Goal: Information Seeking & Learning: Compare options

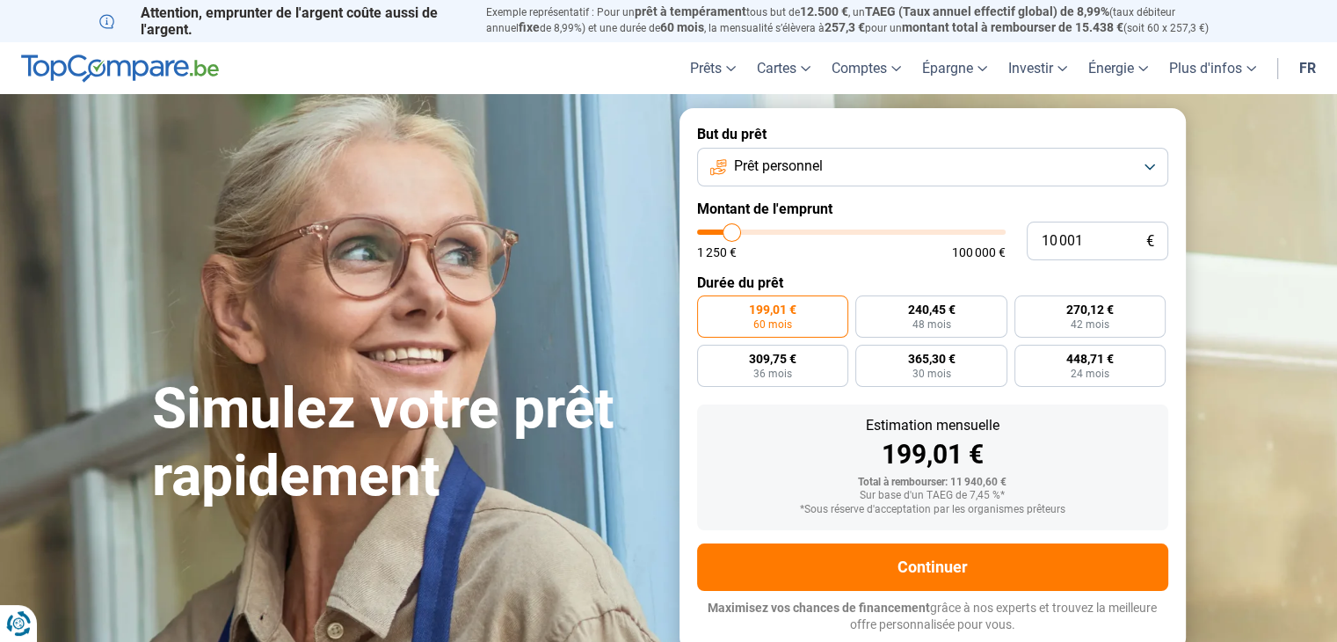
type input "10 500"
type input "10500"
type input "10 750"
type input "10750"
type input "12 500"
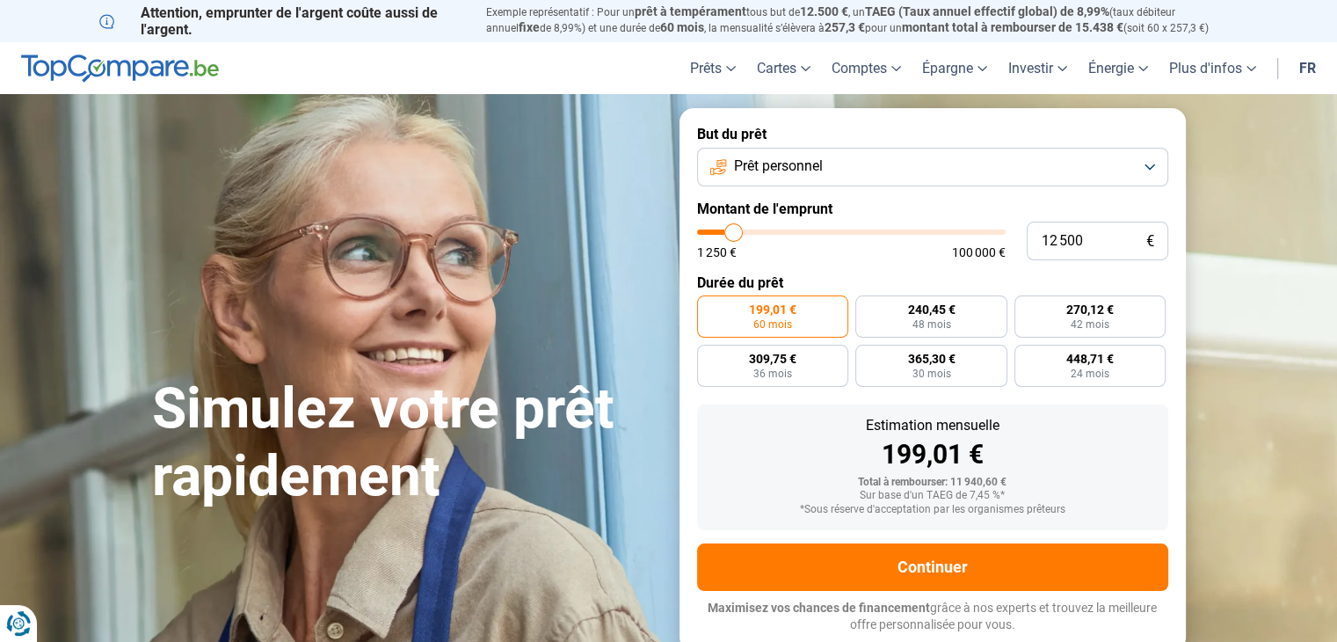
type input "12500"
type input "15 500"
type input "15500"
type input "18 750"
type input "18750"
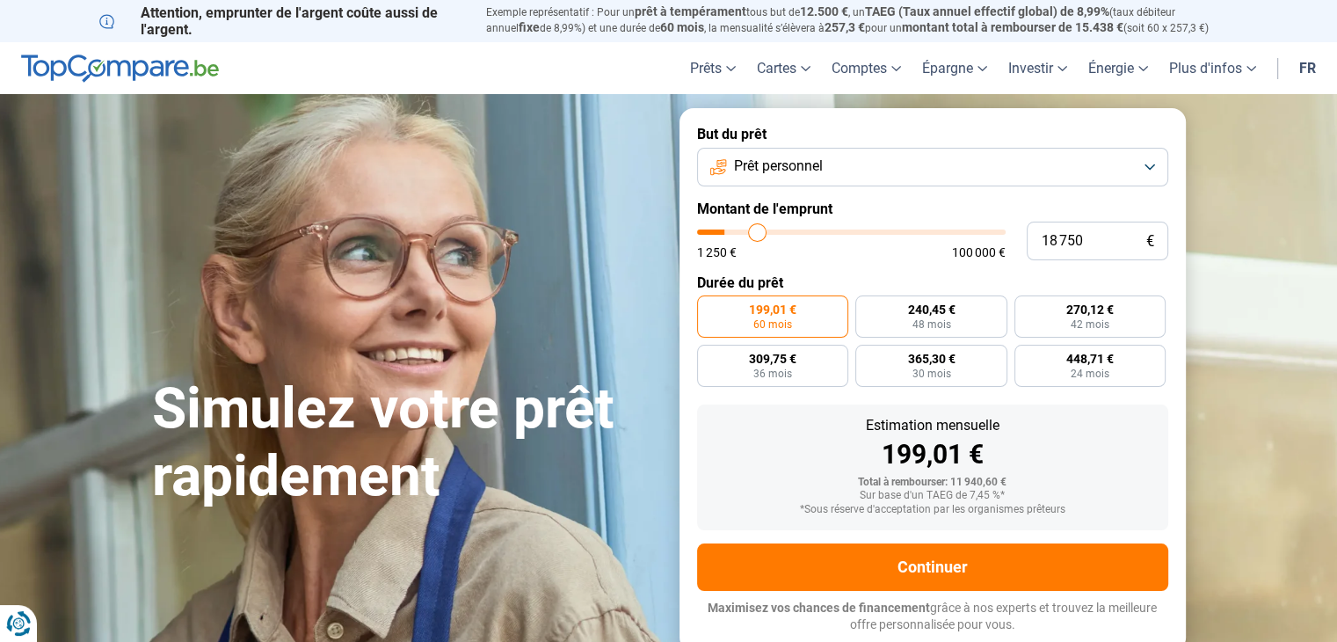
type input "22 000"
type input "22000"
type input "23 000"
type input "23000"
type input "23 250"
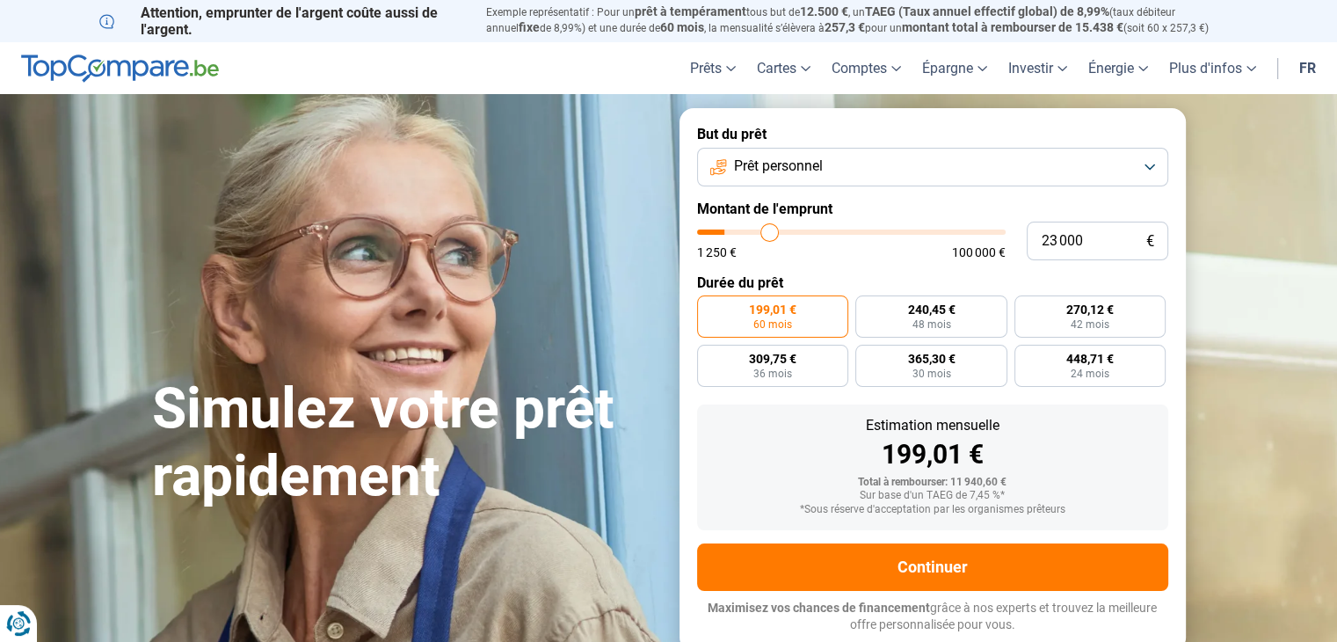
type input "23250"
type input "23 500"
type input "23500"
type input "24 250"
type input "24250"
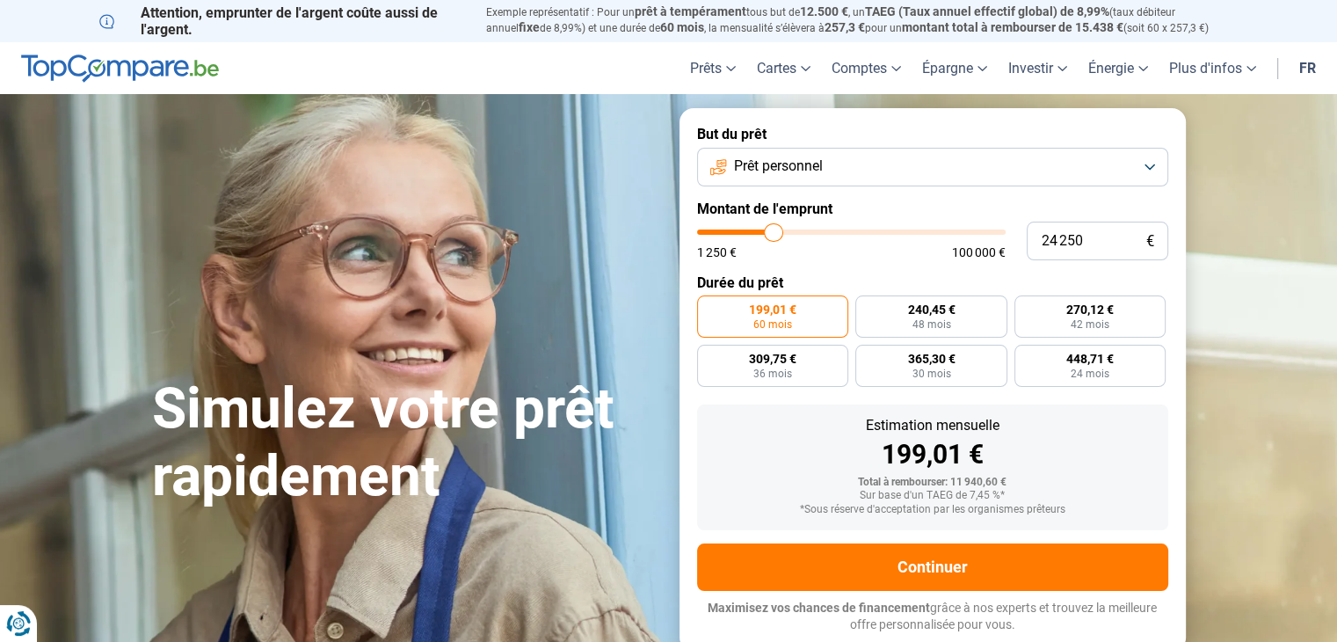
type input "29 000"
type input "29000"
type input "32 000"
type input "32000"
type input "33 000"
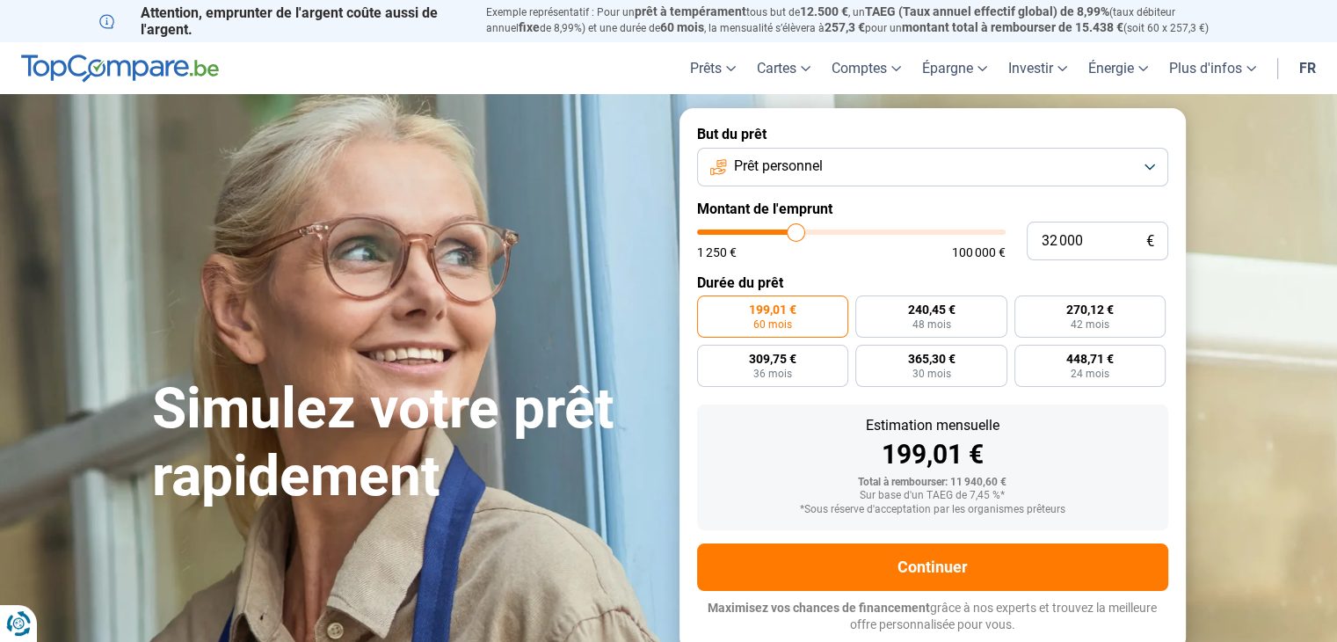
type input "33000"
type input "33 250"
type input "33250"
type input "36 500"
type input "36500"
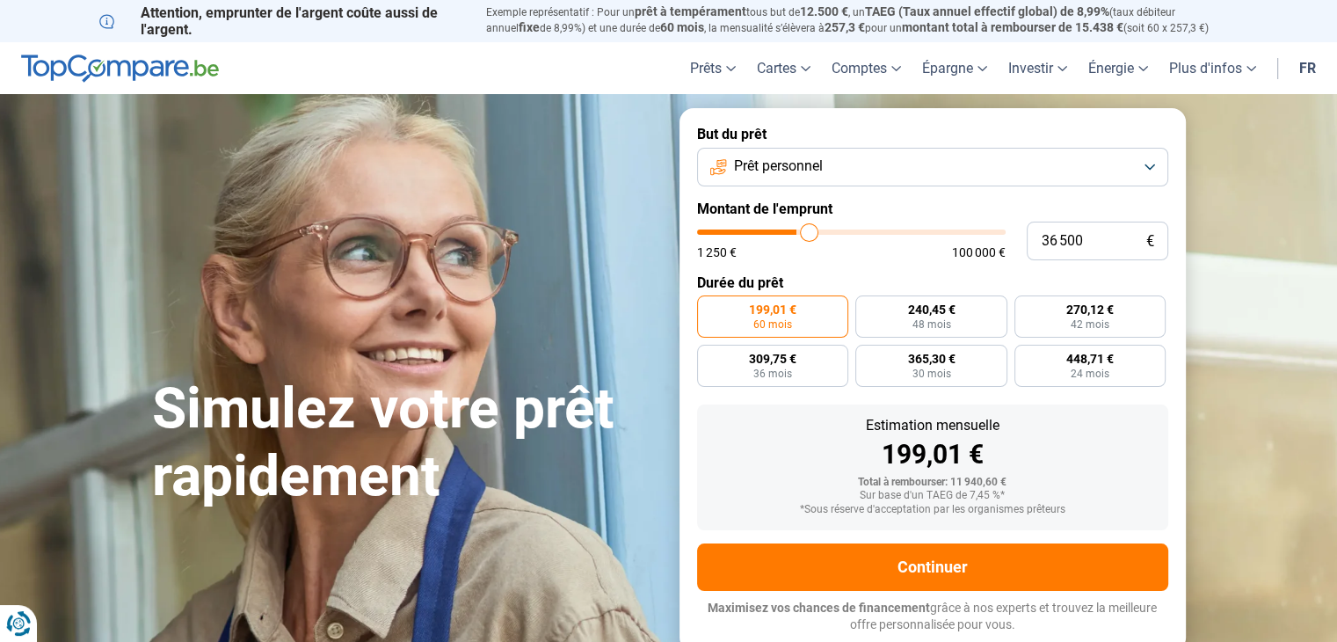
type input "40 250"
type input "40250"
type input "44 000"
type input "44000"
type input "46 750"
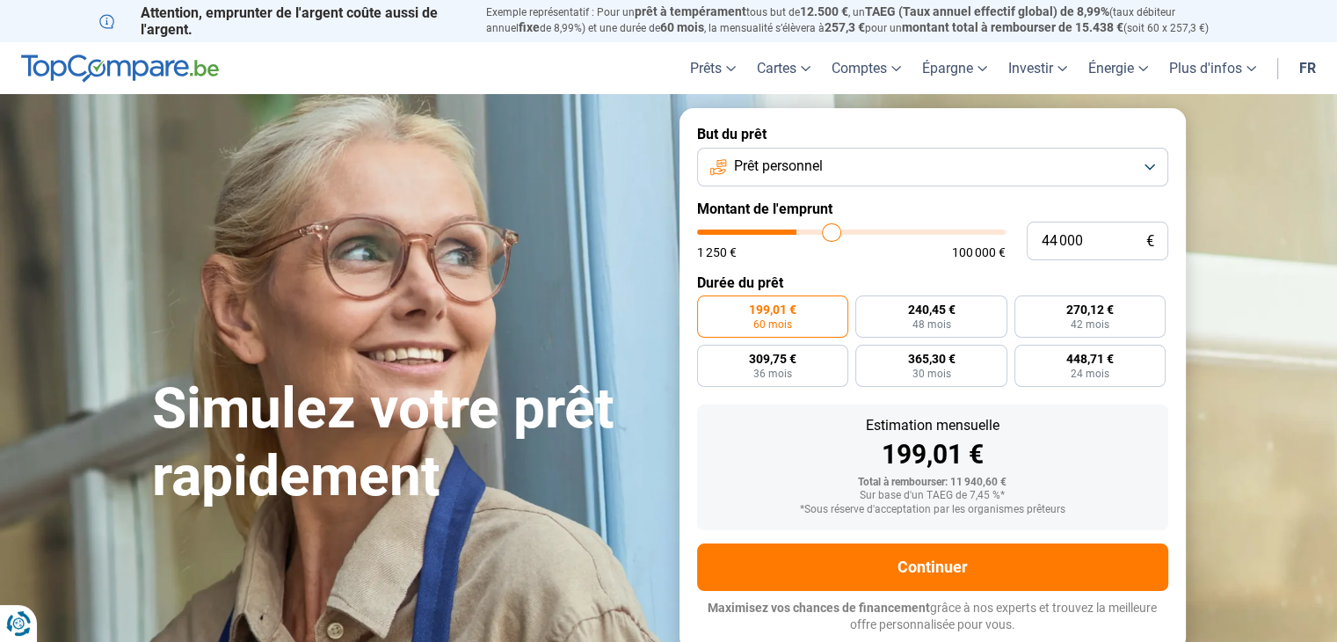
type input "46750"
type input "48 000"
type input "48000"
type input "48 500"
type input "48500"
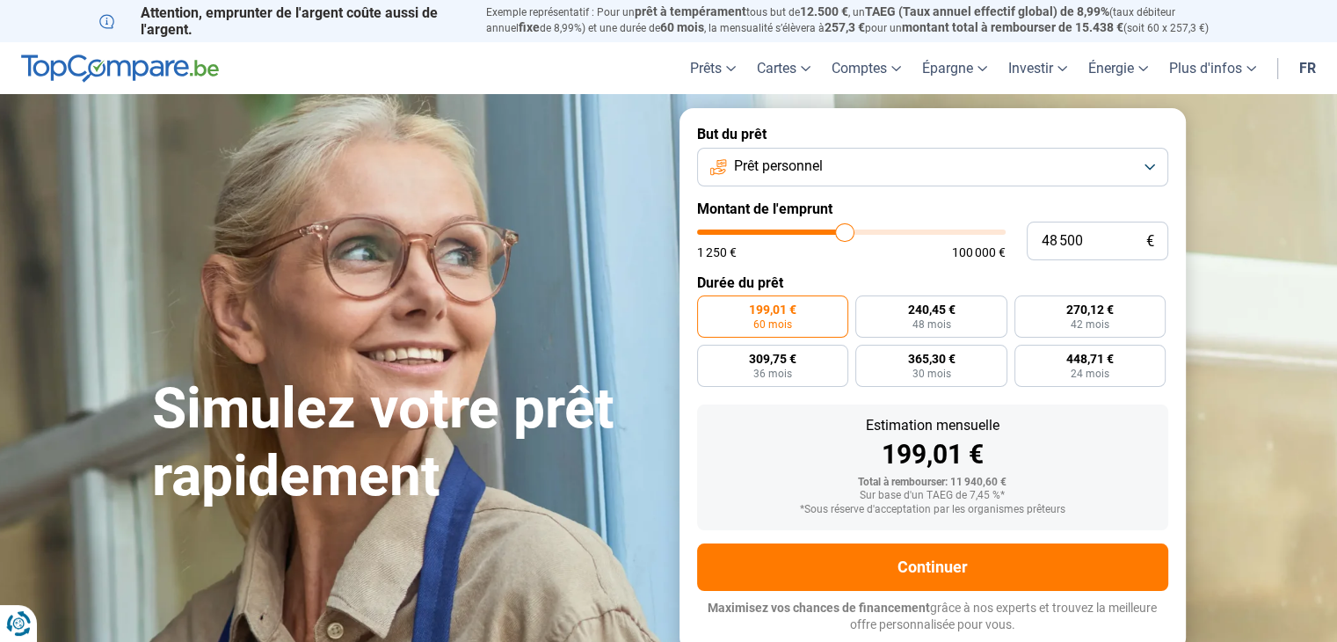
type input "49 000"
type input "49000"
type input "50 250"
type input "50250"
type input "50 750"
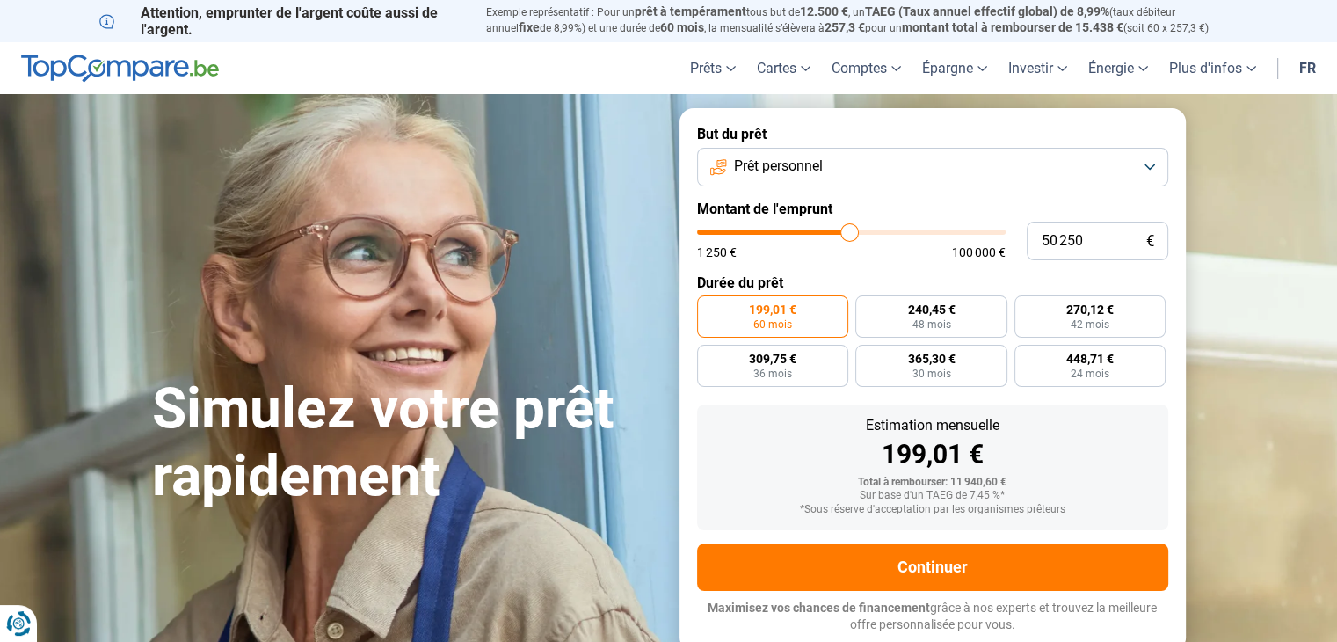
type input "50750"
type input "51 500"
type input "51500"
type input "52 750"
type input "52750"
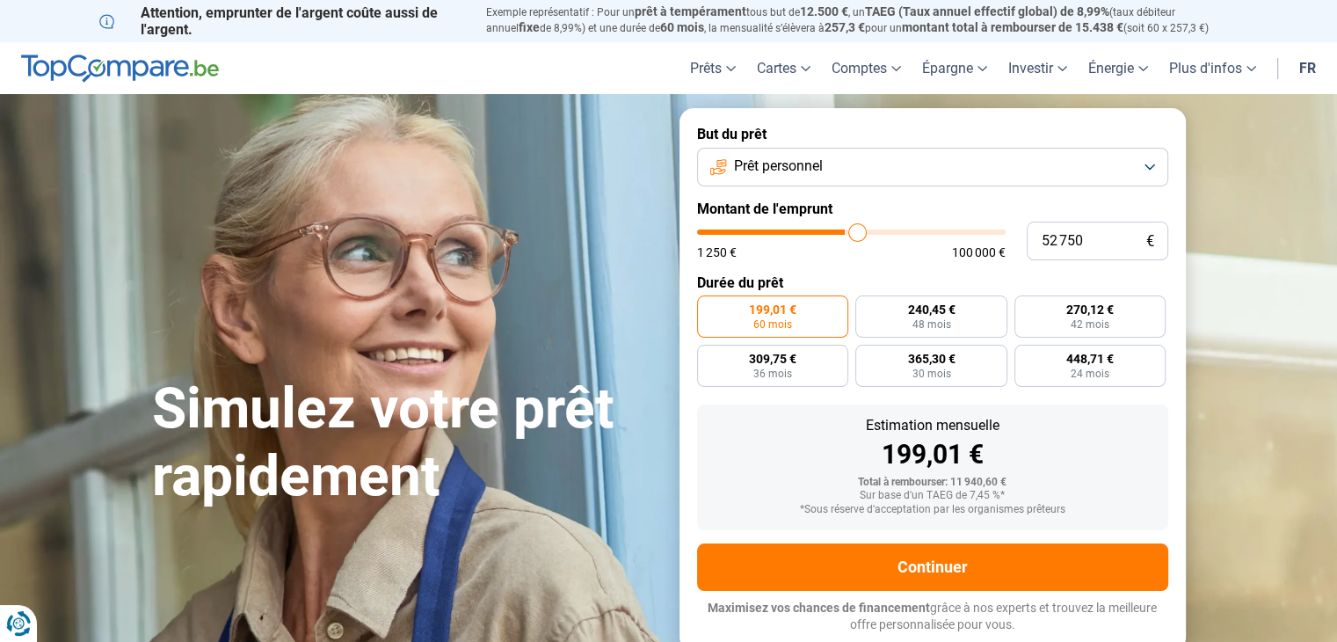
type input "53 750"
type input "53750"
type input "55 500"
type input "55500"
type input "57 000"
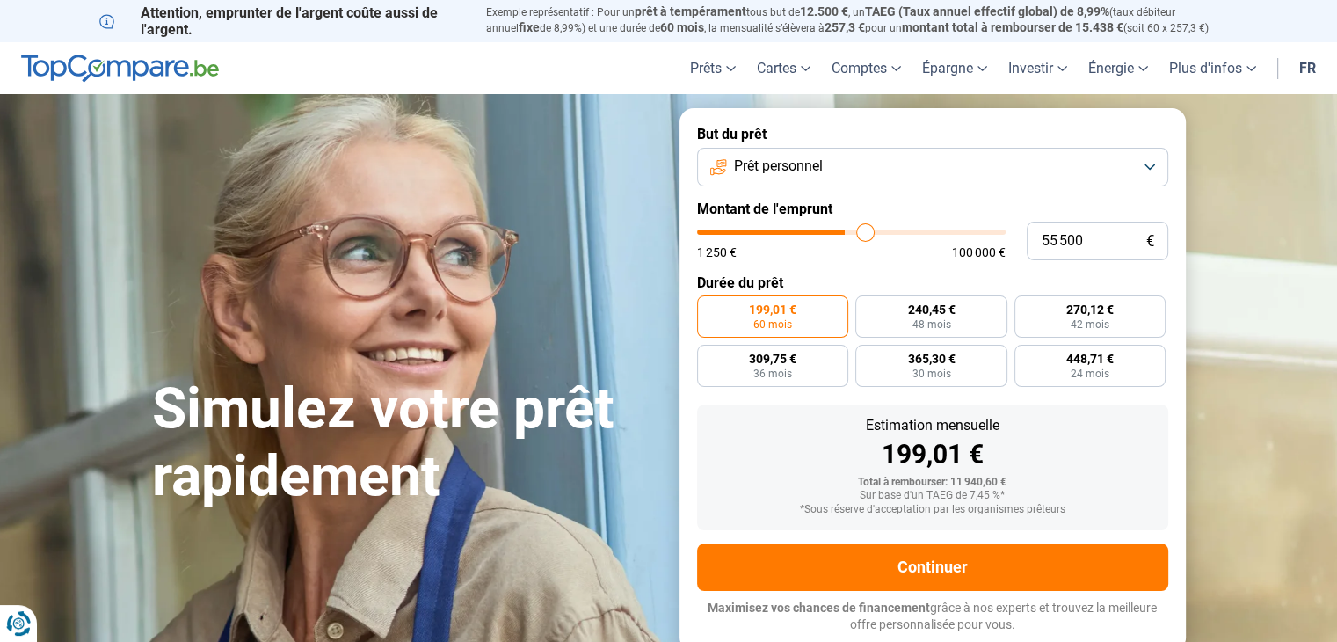
type input "57000"
type input "57 250"
drag, startPoint x: 732, startPoint y: 229, endPoint x: 870, endPoint y: 261, distance: 141.8
type input "57250"
click at [870, 235] on input "range" at bounding box center [851, 231] width 308 height 5
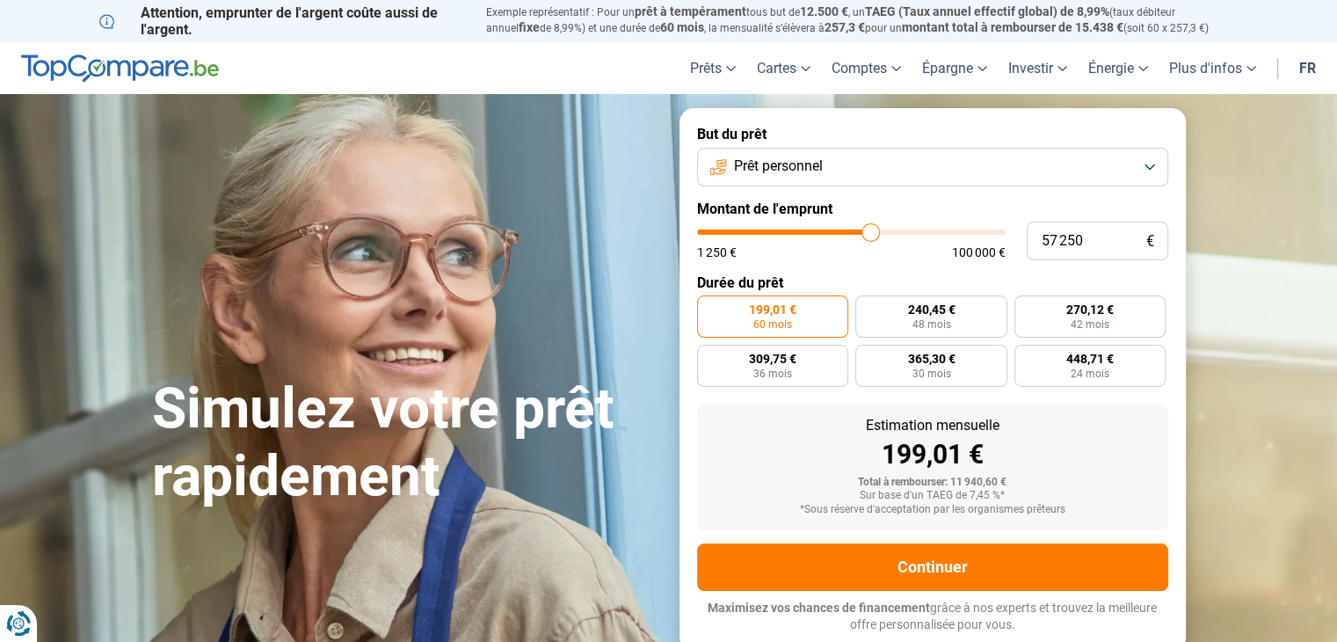
radio input "false"
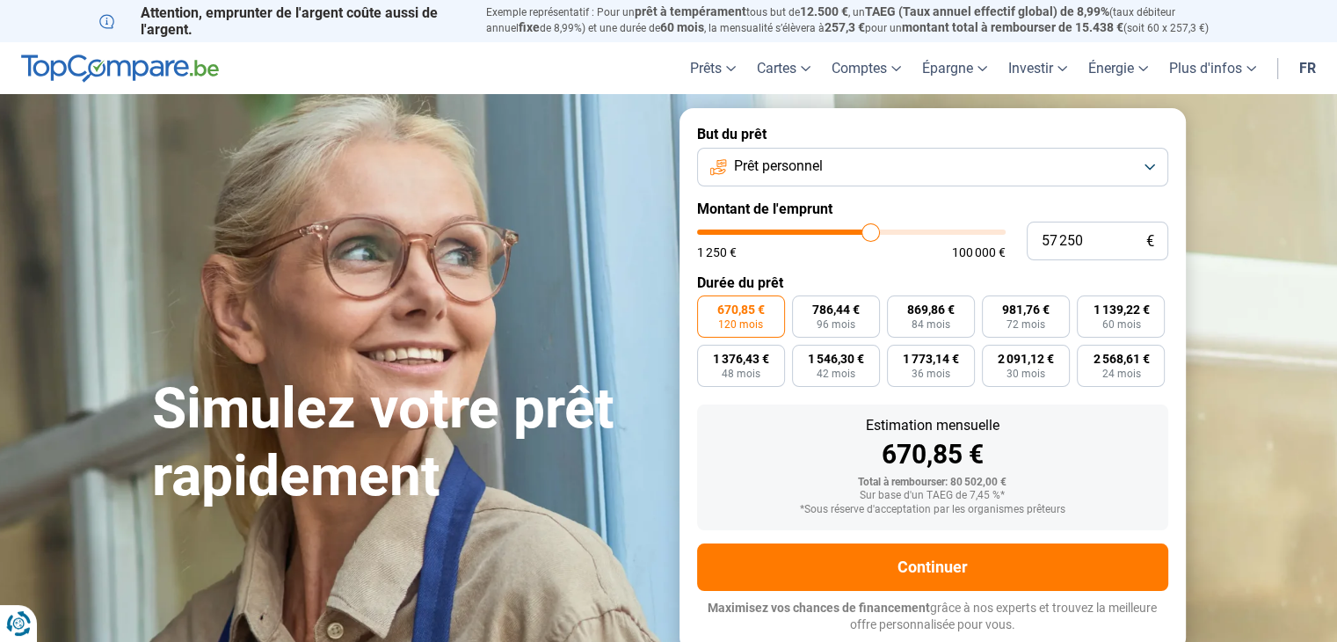
type input "55 750"
type input "55750"
type input "55 000"
type input "55000"
type input "54 000"
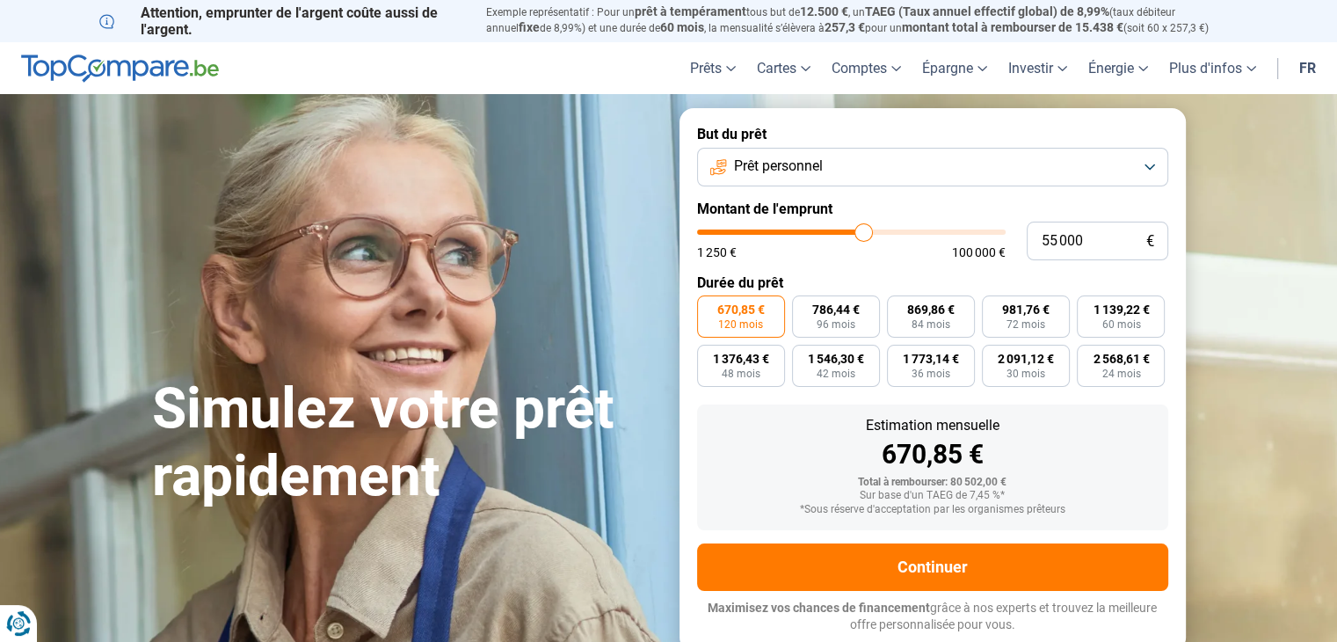
type input "54000"
type input "53 250"
type input "53250"
type input "52 750"
type input "52750"
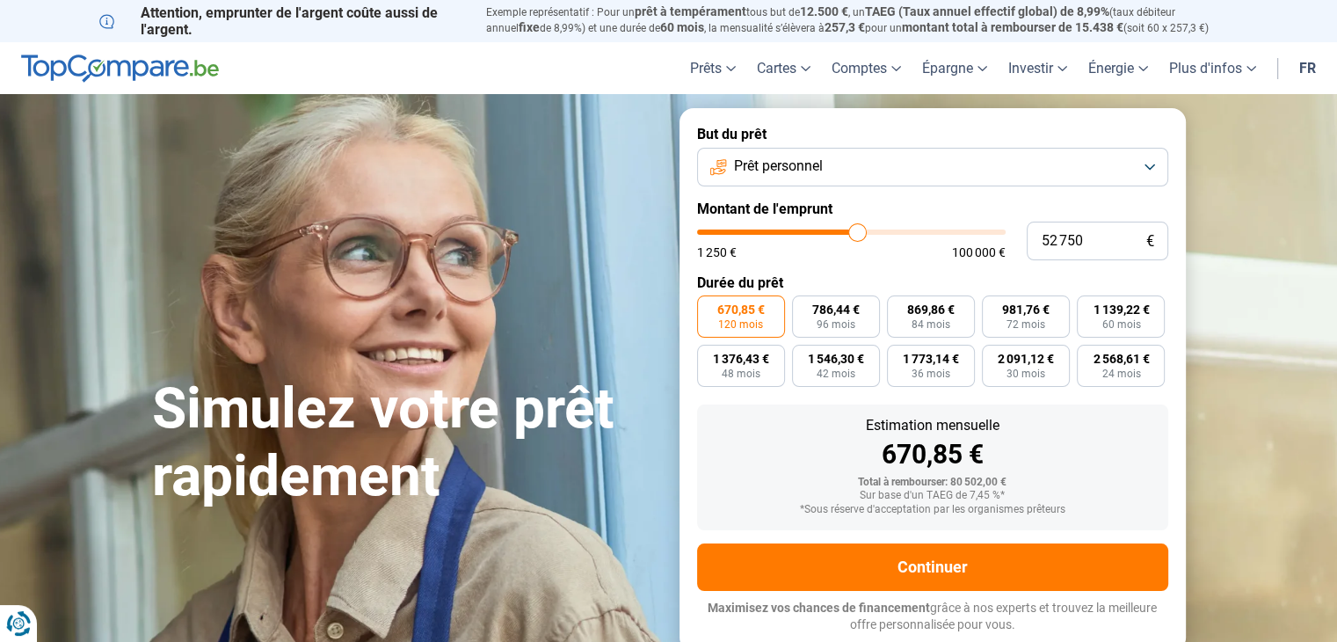
type input "52 500"
type input "52500"
type input "51 250"
type input "51250"
type input "50 500"
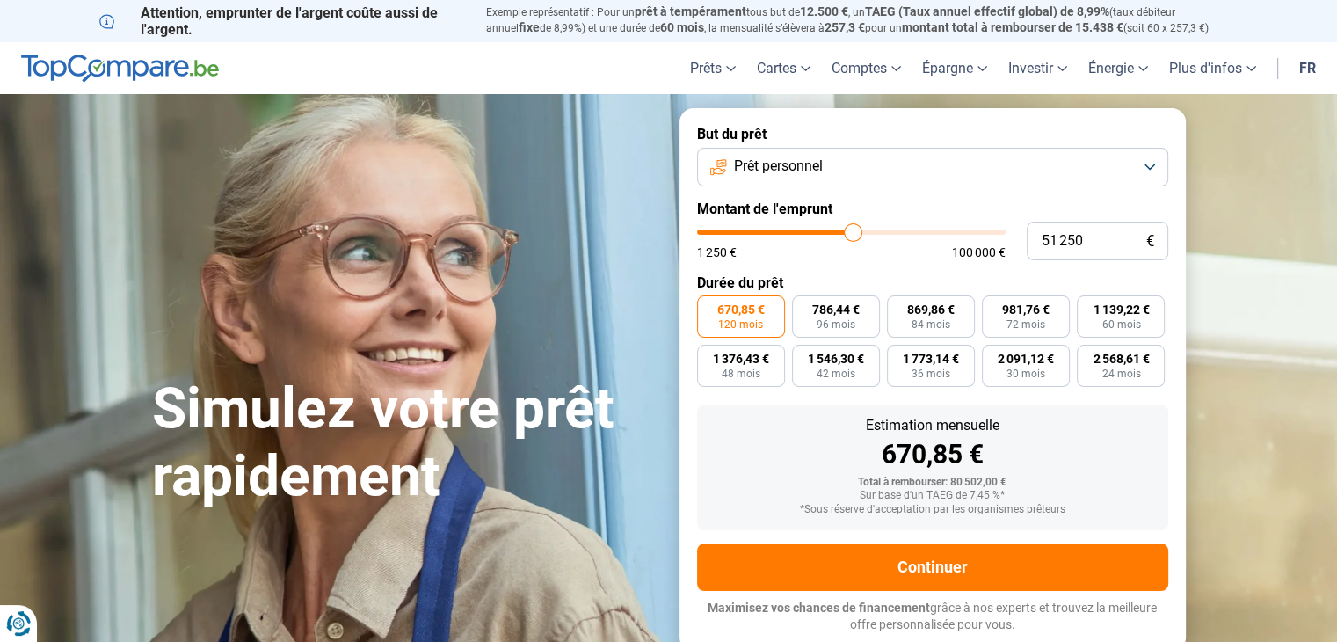
type input "50500"
type input "49 250"
type input "49250"
type input "48 500"
type input "48500"
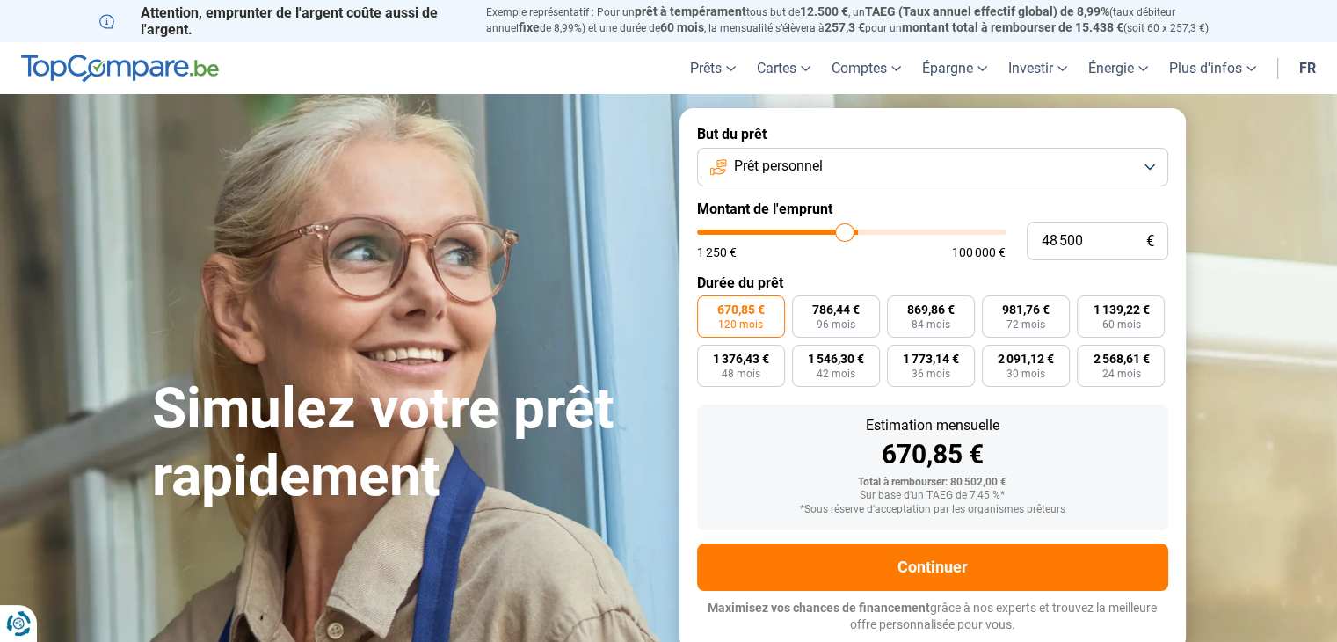
type input "47 750"
type input "47750"
type input "47 250"
type input "47250"
type input "46 750"
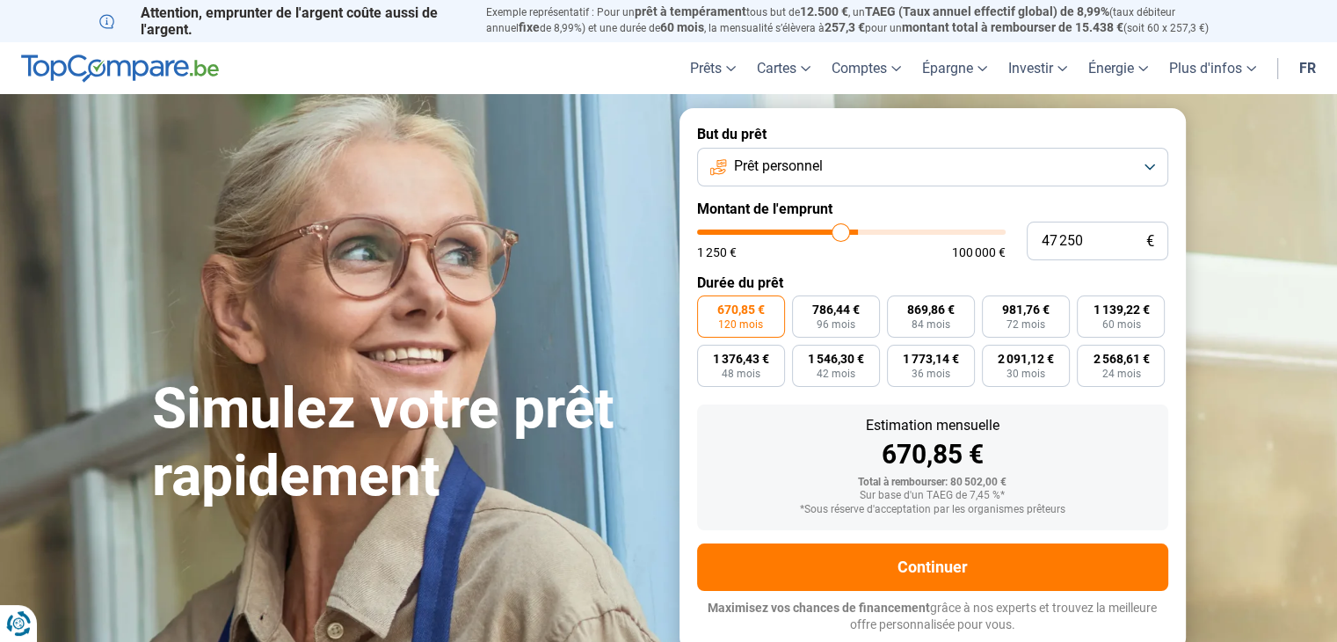
type input "46750"
type input "46 250"
type input "46250"
type input "45 750"
type input "45750"
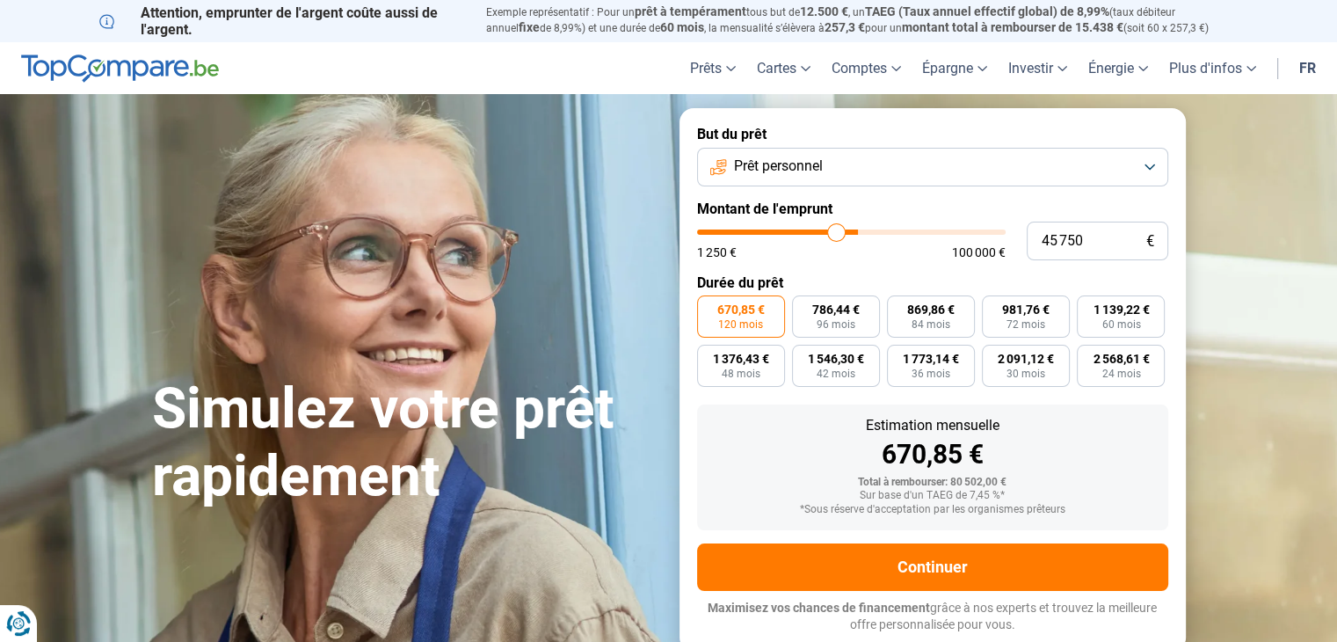
type input "45 250"
type input "45250"
type input "44 500"
type input "44500"
type input "43 750"
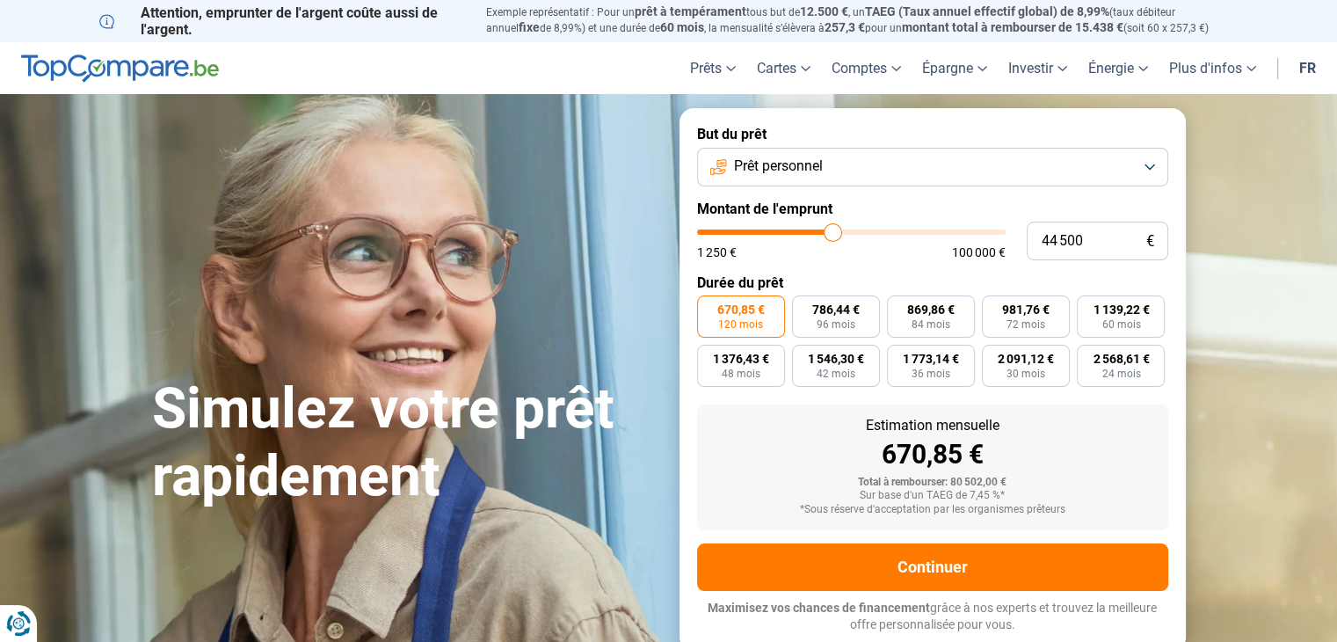
type input "43750"
type input "43 000"
type input "43000"
type input "42 750"
type input "42750"
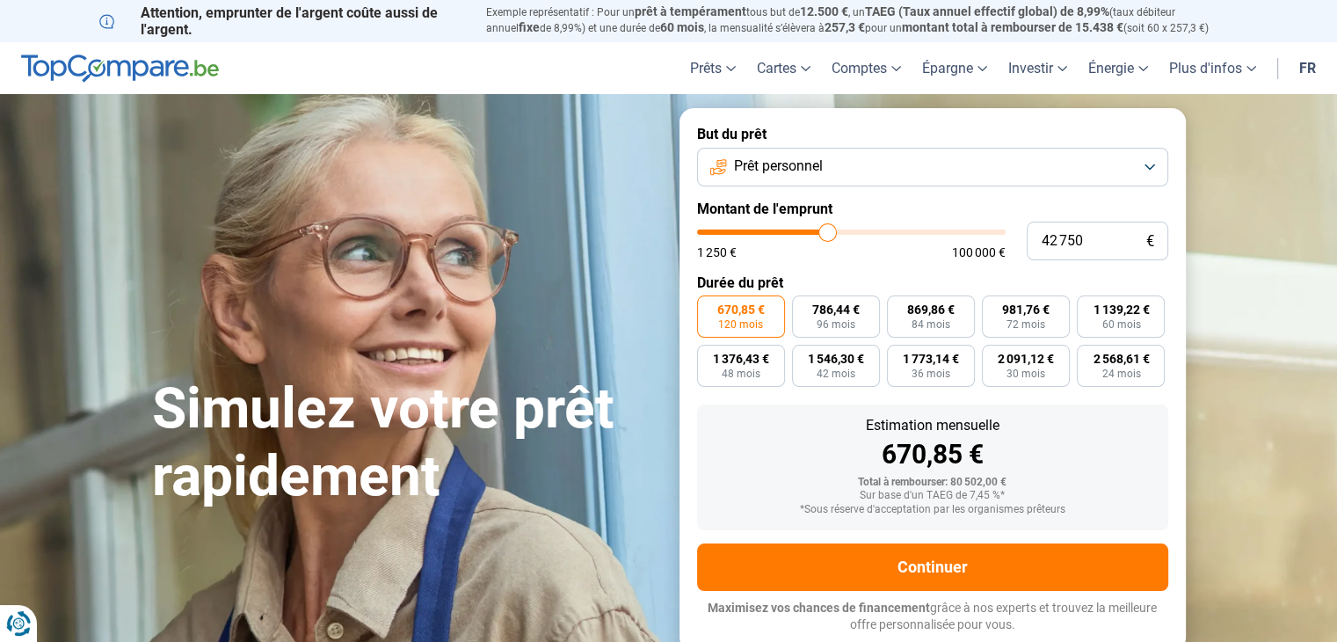
type input "42 500"
drag, startPoint x: 875, startPoint y: 233, endPoint x: 820, endPoint y: 254, distance: 59.2
type input "42000"
click at [825, 235] on input "range" at bounding box center [851, 231] width 308 height 5
type input "41 000"
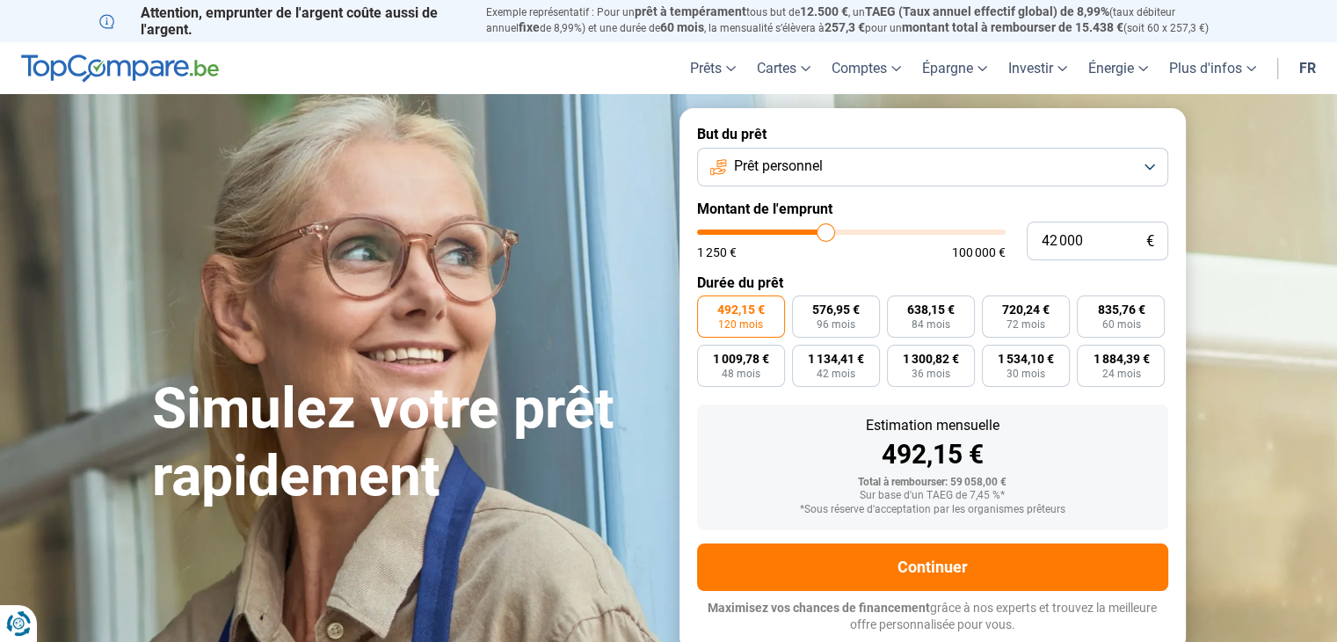
type input "41000"
type input "40 250"
type input "40250"
type input "39 250"
type input "39250"
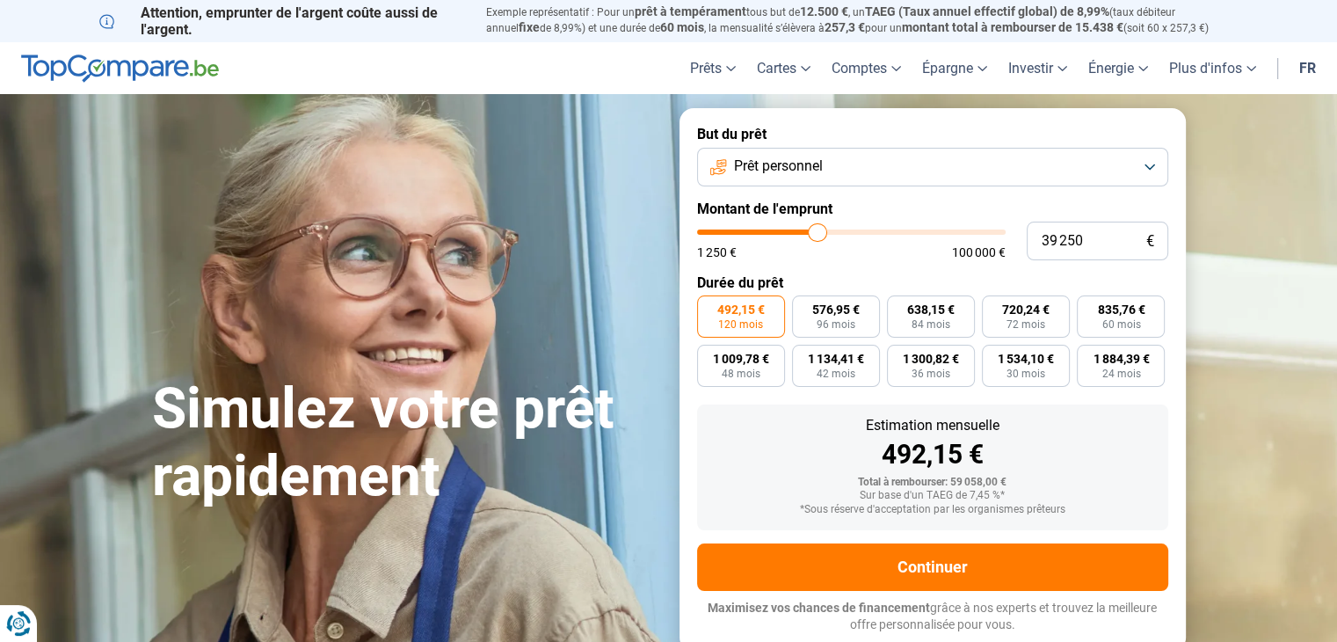
type input "38 500"
type input "38500"
type input "38 000"
type input "38000"
type input "37 250"
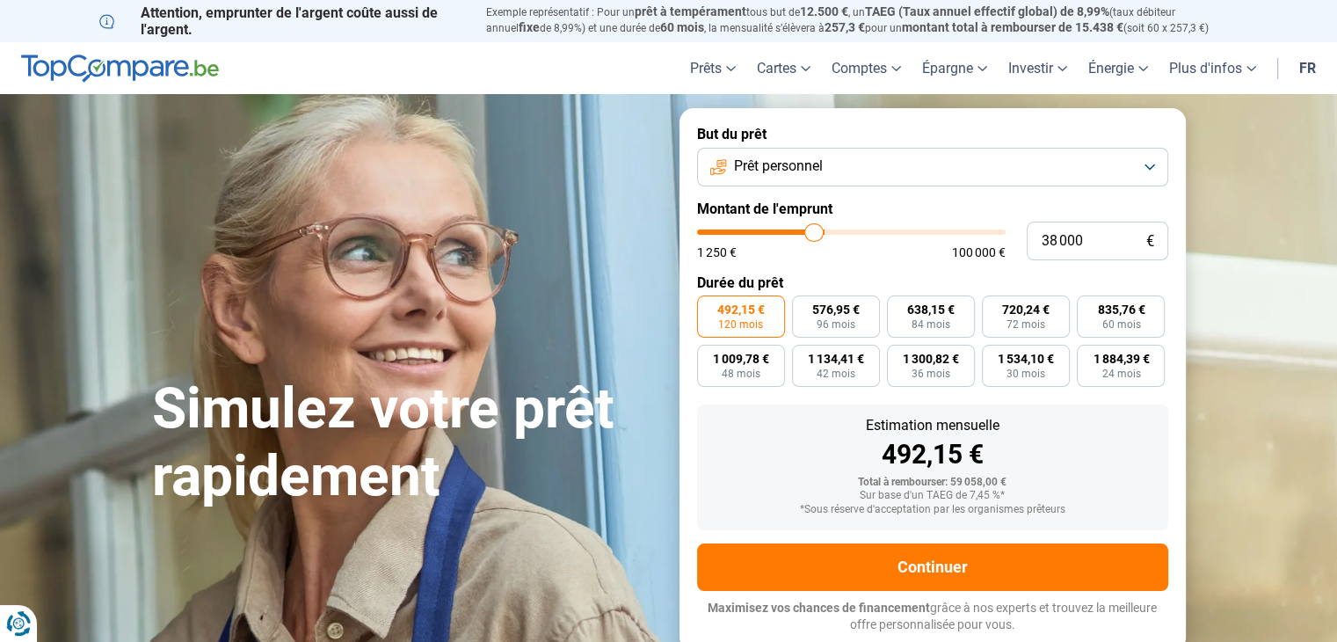
type input "37250"
type input "36 250"
type input "36250"
type input "35 500"
type input "35500"
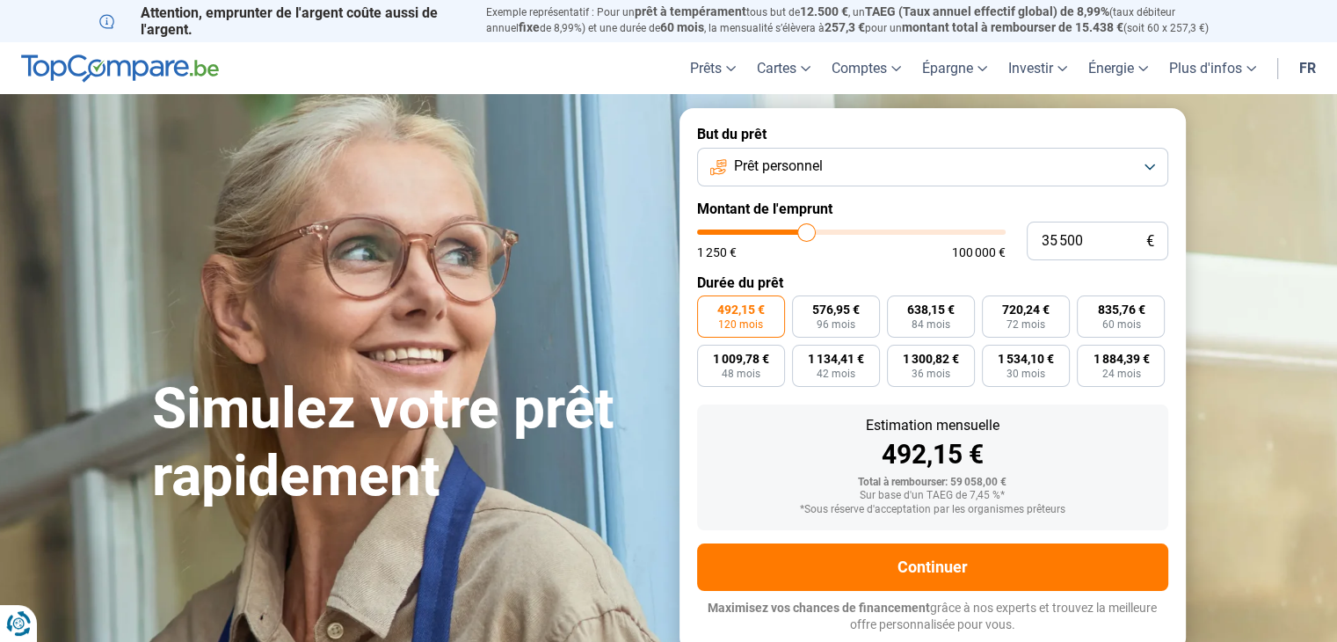
type input "34 000"
type input "34000"
type input "33 000"
type input "33000"
type input "31 500"
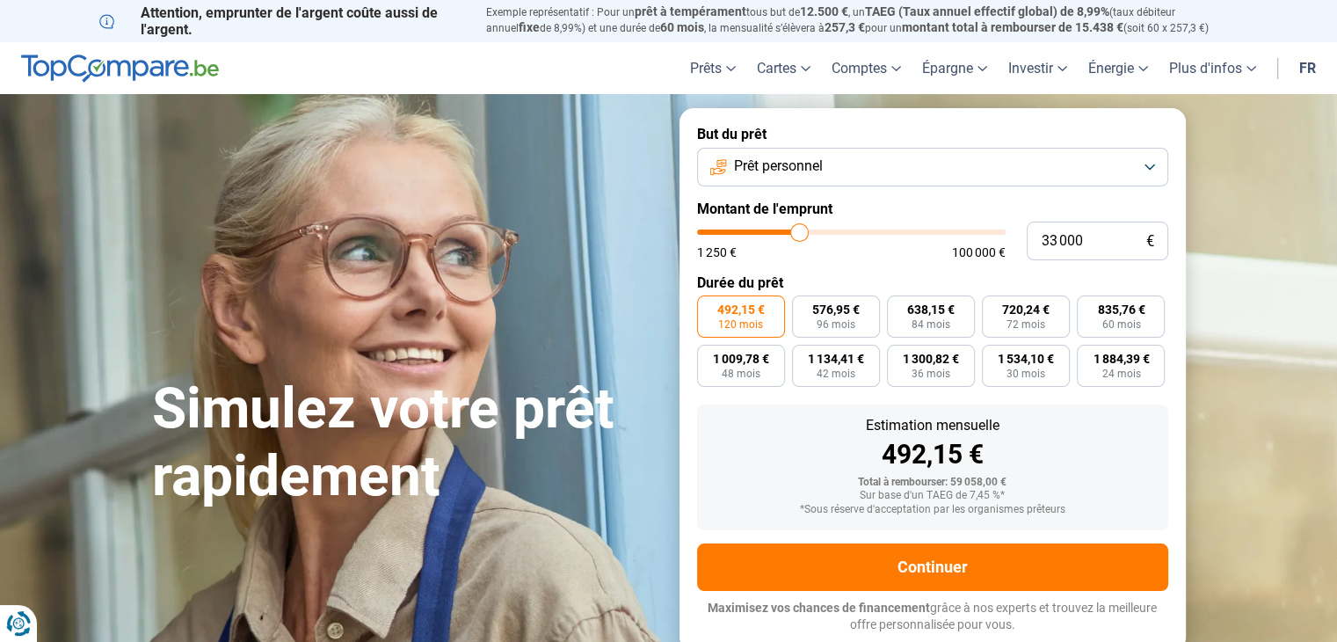
type input "31500"
type input "30 750"
type input "30750"
type input "30 500"
drag, startPoint x: 823, startPoint y: 235, endPoint x: 791, endPoint y: 235, distance: 31.6
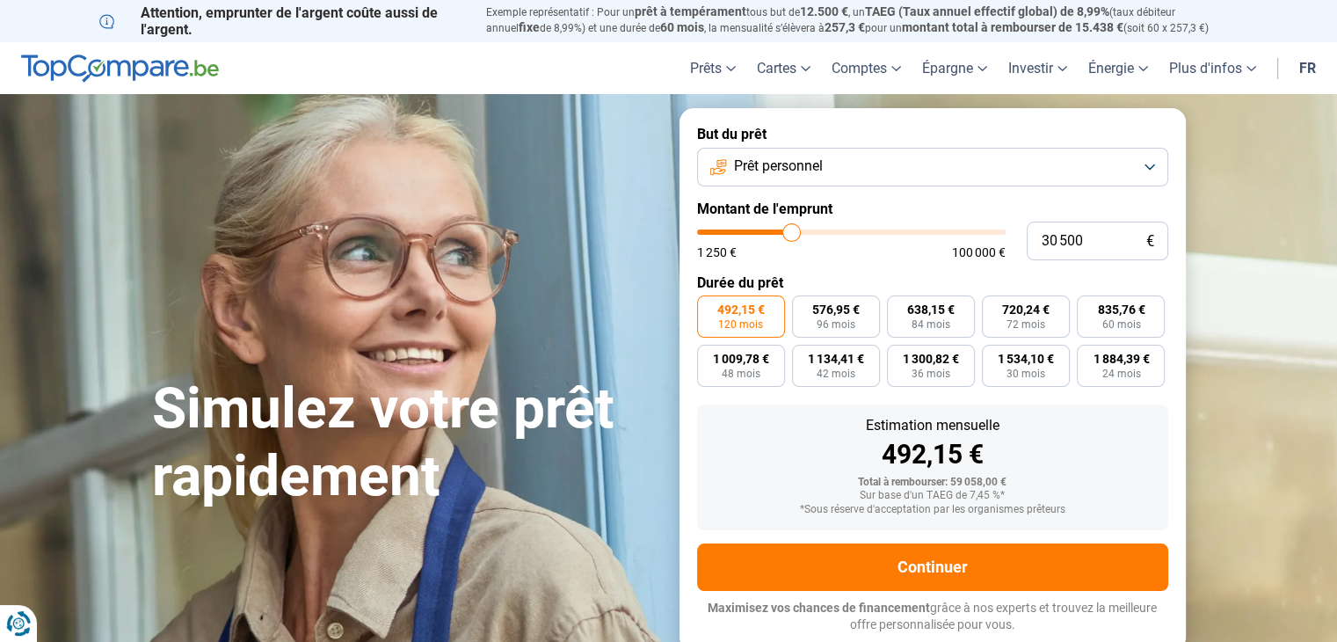
type input "30500"
click at [791, 235] on input "range" at bounding box center [851, 231] width 308 height 5
type input "25 000"
type input "25000"
click at [775, 235] on input "range" at bounding box center [851, 231] width 308 height 5
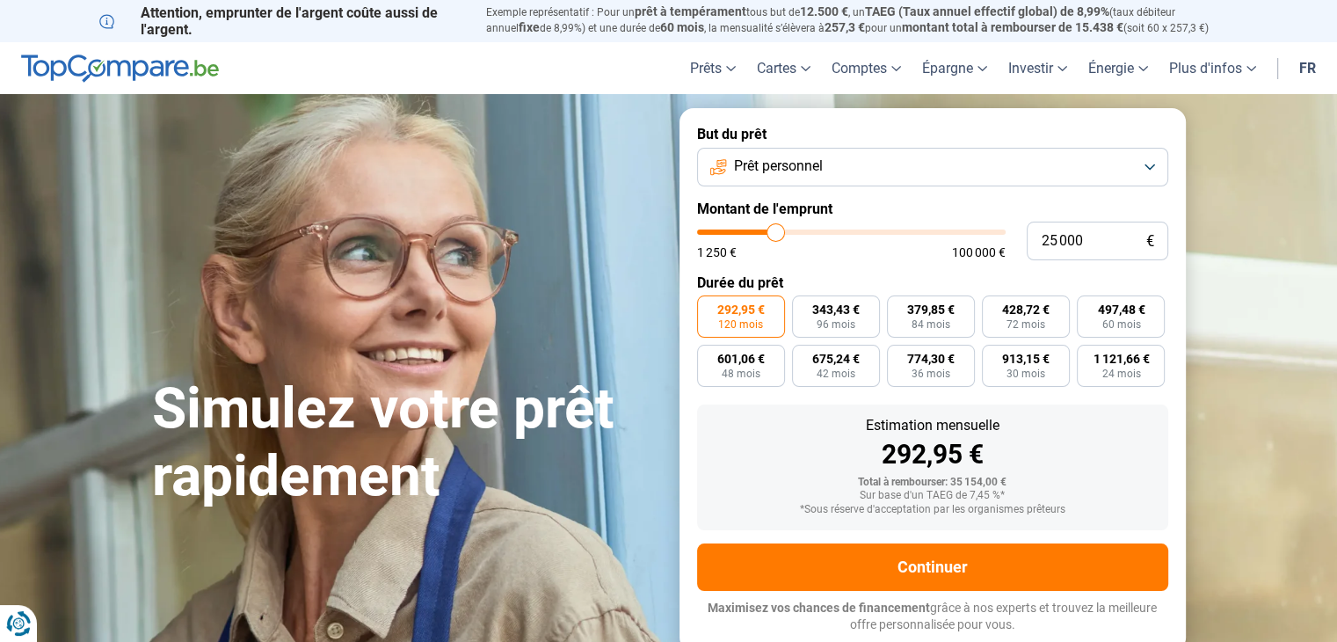
type input "18 250"
type input "18250"
click at [756, 235] on input "range" at bounding box center [851, 231] width 308 height 5
radio input "true"
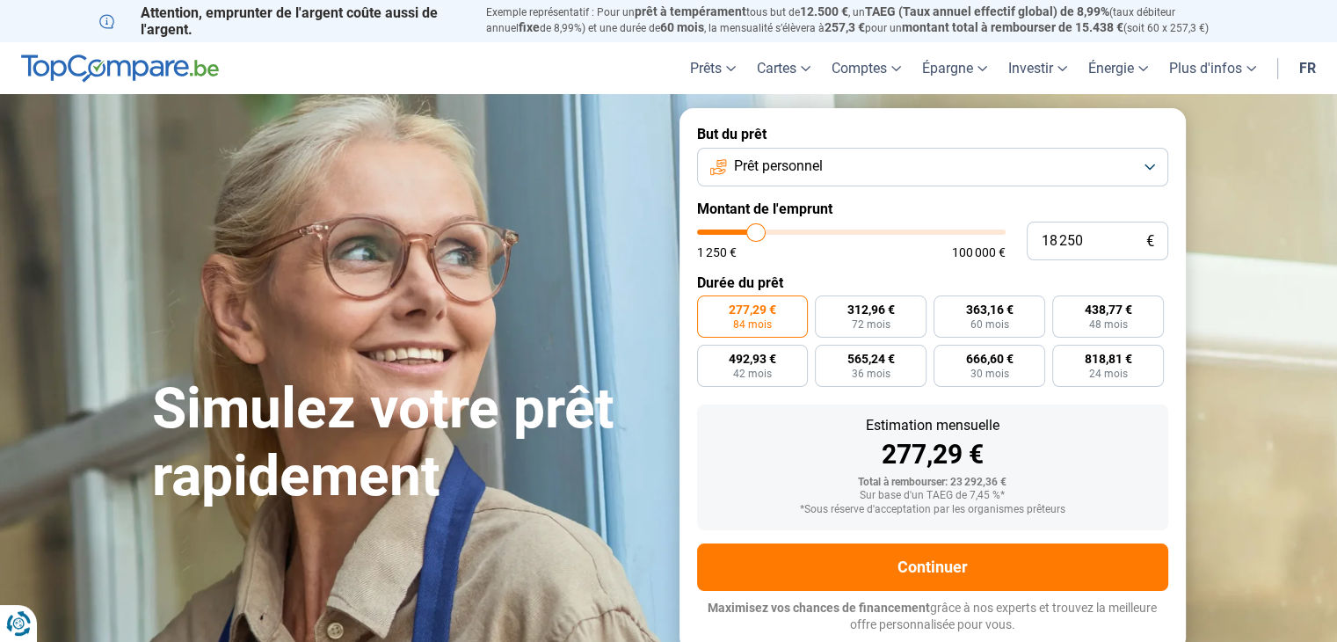
type input "9 750"
type input "9750"
click at [730, 230] on input "range" at bounding box center [851, 231] width 308 height 5
radio input "true"
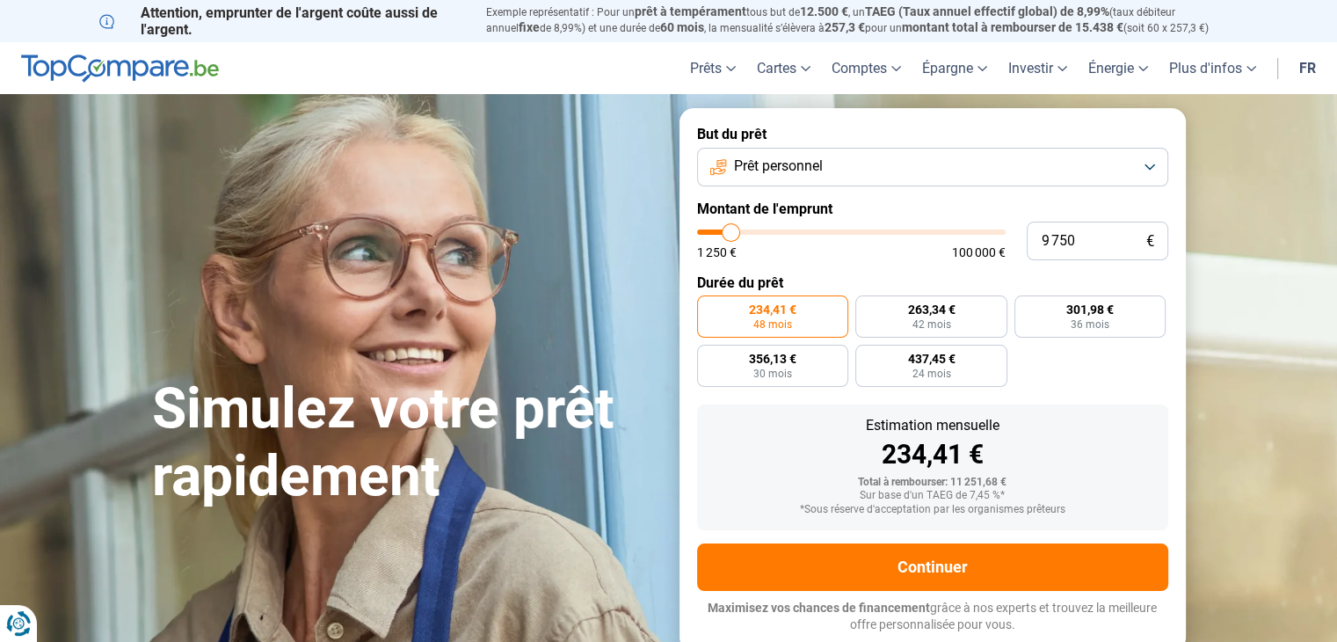
type input "4 500"
type input "4500"
click at [715, 229] on input "range" at bounding box center [851, 231] width 308 height 5
radio input "true"
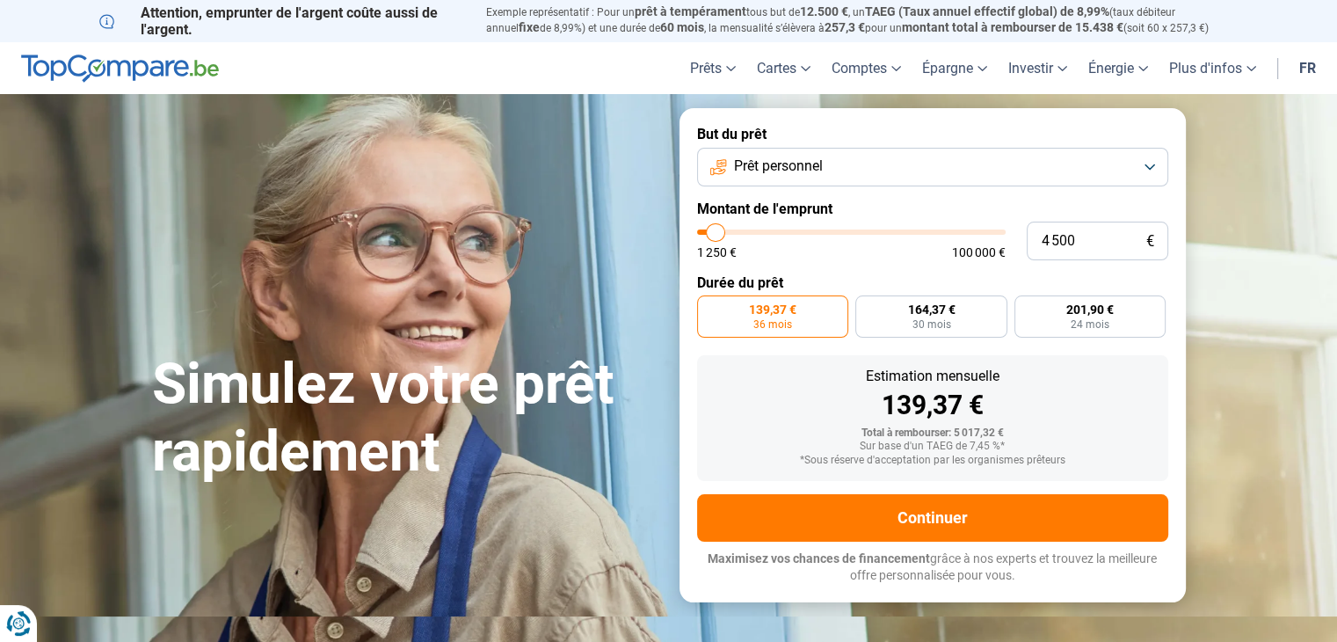
type input "7 750"
type input "7750"
click at [724, 233] on input "range" at bounding box center [851, 231] width 308 height 5
radio input "false"
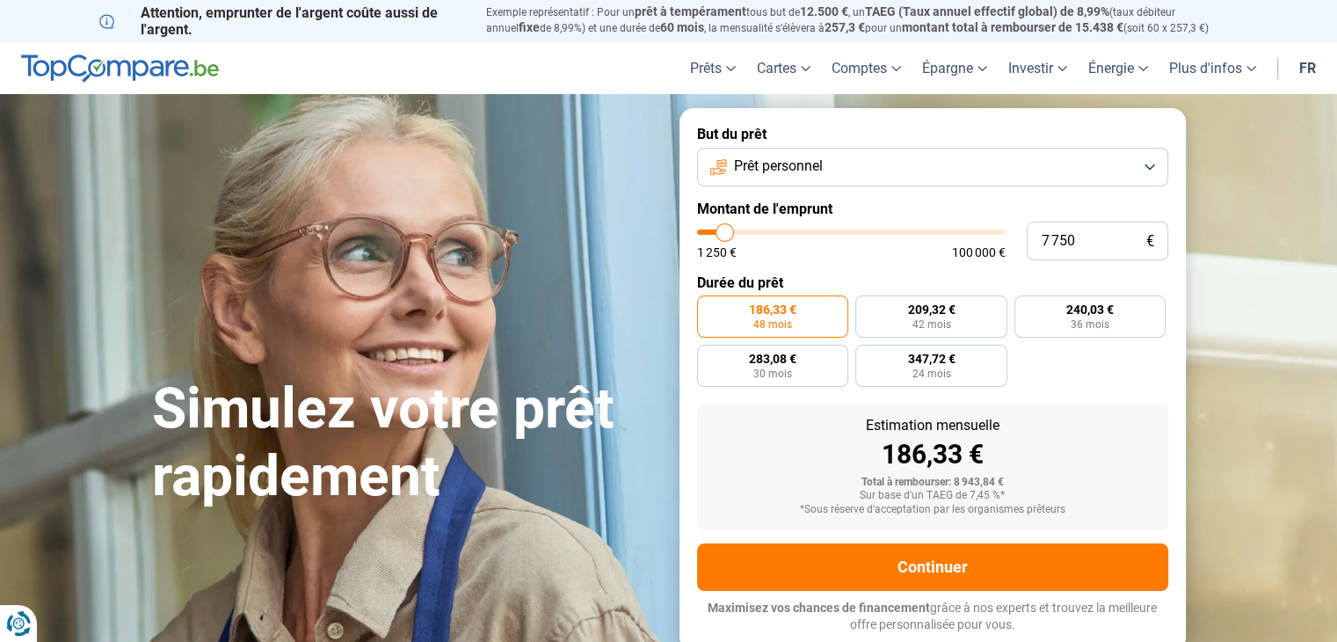
click at [721, 235] on input "range" at bounding box center [851, 231] width 308 height 5
click at [716, 232] on input "range" at bounding box center [851, 231] width 308 height 5
type input "3 750"
type input "3750"
click at [713, 232] on input "range" at bounding box center [851, 231] width 308 height 5
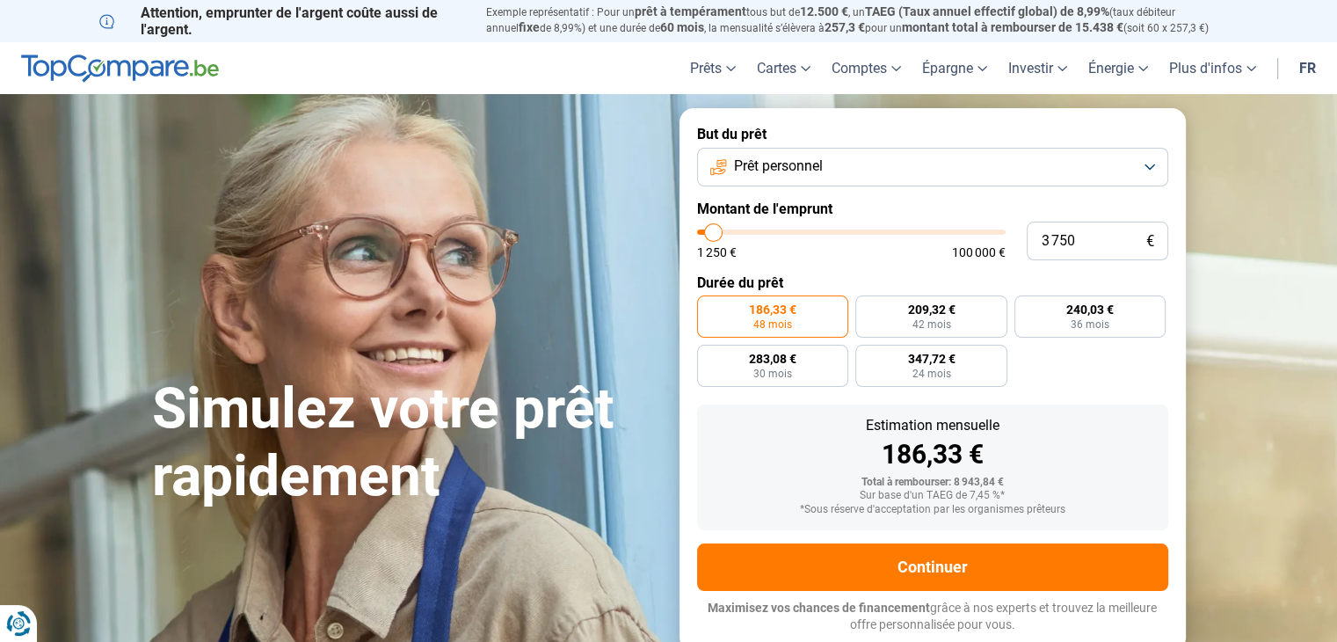
radio input "true"
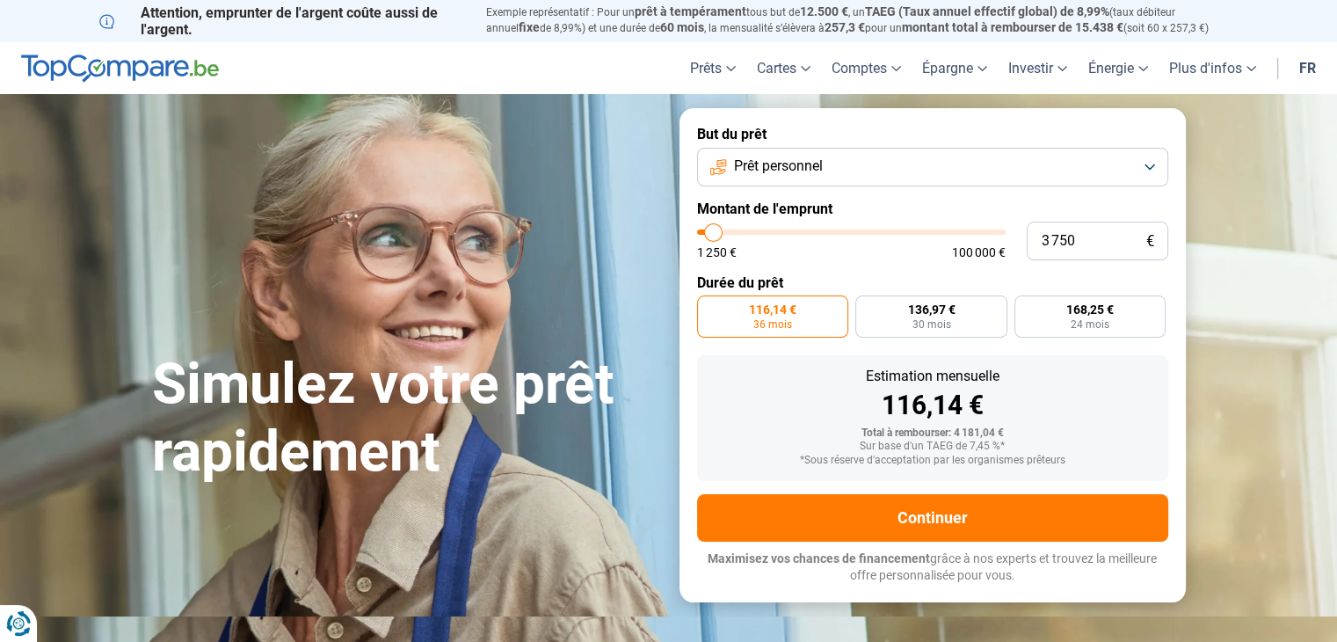
type input "4 500"
type input "4500"
type input "5 000"
type input "5000"
type input "5 250"
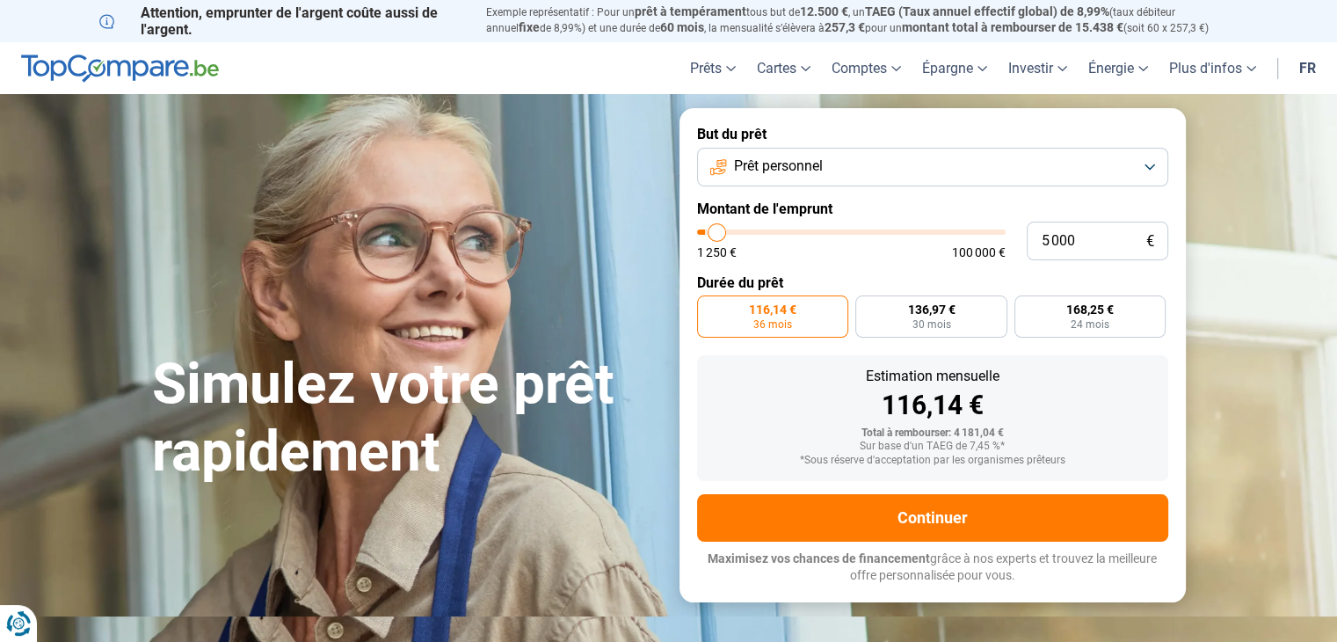
type input "5250"
type input "5 500"
type input "5500"
type input "5 750"
type input "5750"
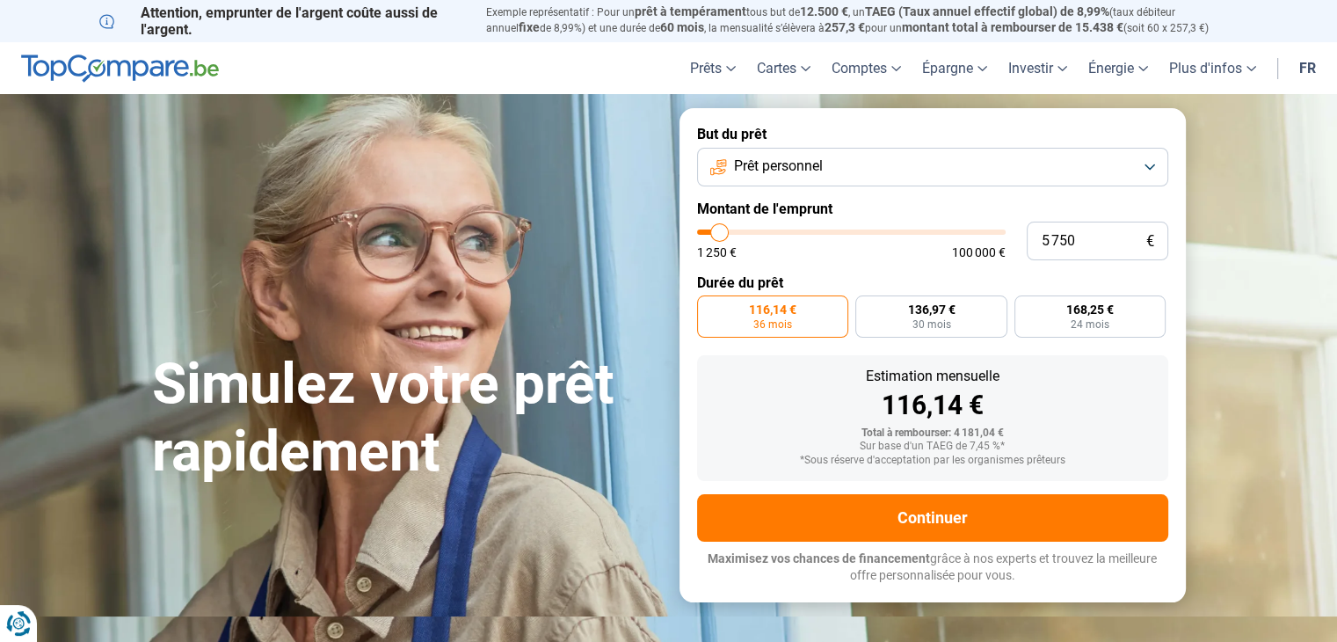
click at [719, 231] on input "range" at bounding box center [851, 231] width 308 height 5
radio input "false"
type input "4 750"
type input "4750"
type input "5 000"
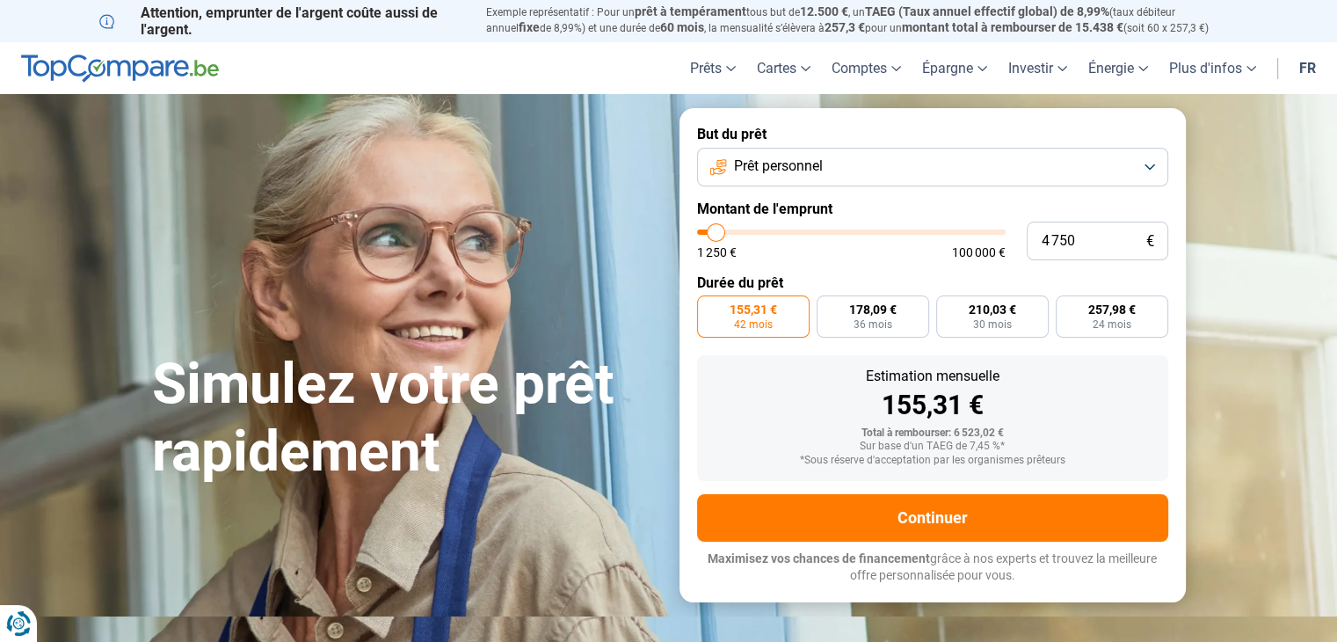
type input "5000"
type input "5 250"
type input "5250"
type input "5 500"
type input "5500"
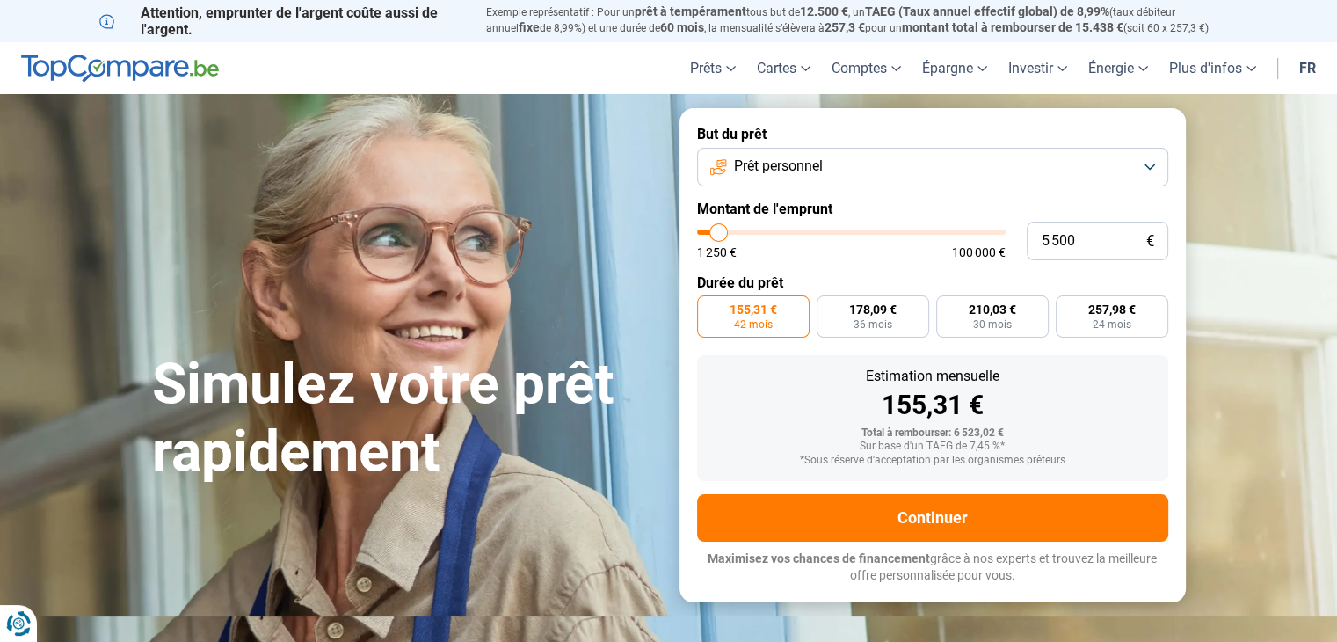
type input "5 750"
type input "5750"
type input "6 000"
type input "6000"
type input "6 250"
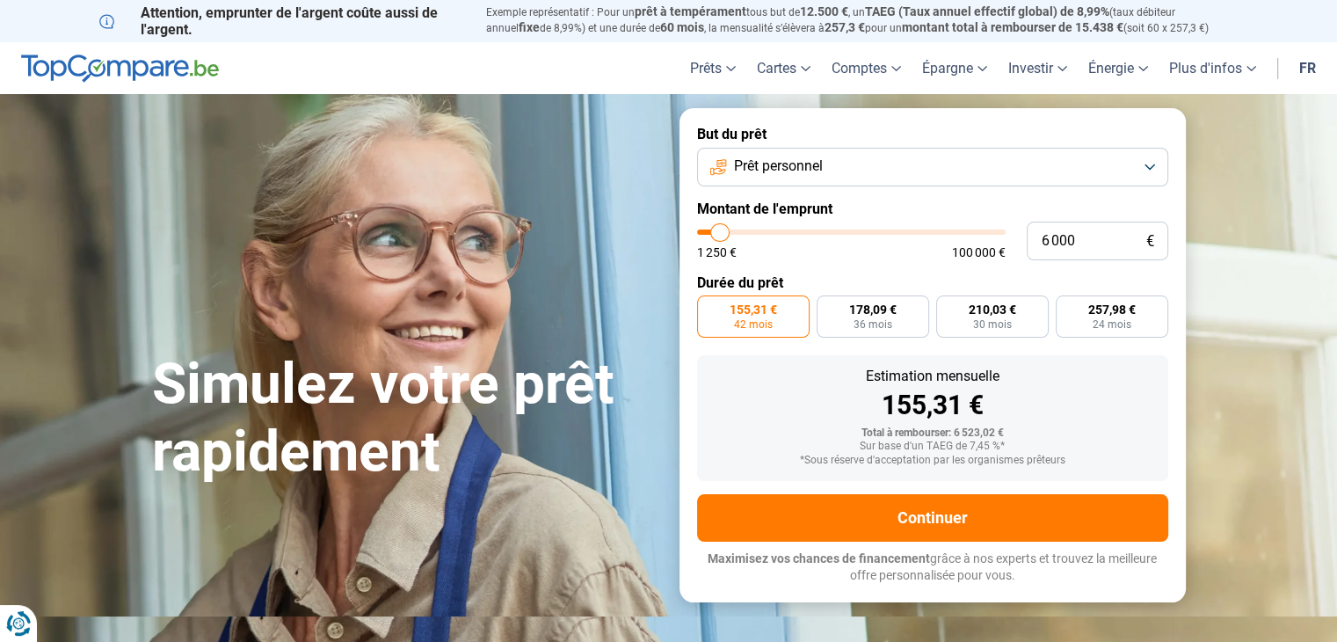
type input "6250"
type input "6 500"
type input "6500"
type input "6 750"
type input "6750"
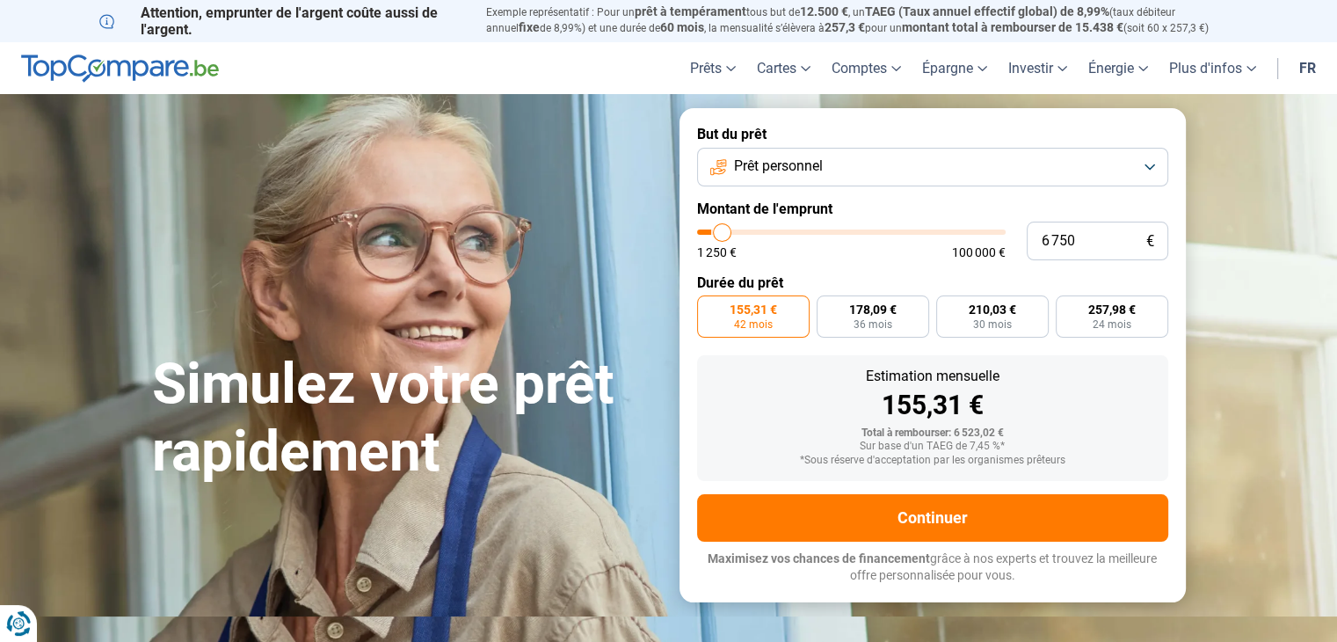
type input "7 000"
type input "7000"
click at [723, 229] on input "range" at bounding box center [851, 231] width 308 height 5
type input "6 750"
type input "6750"
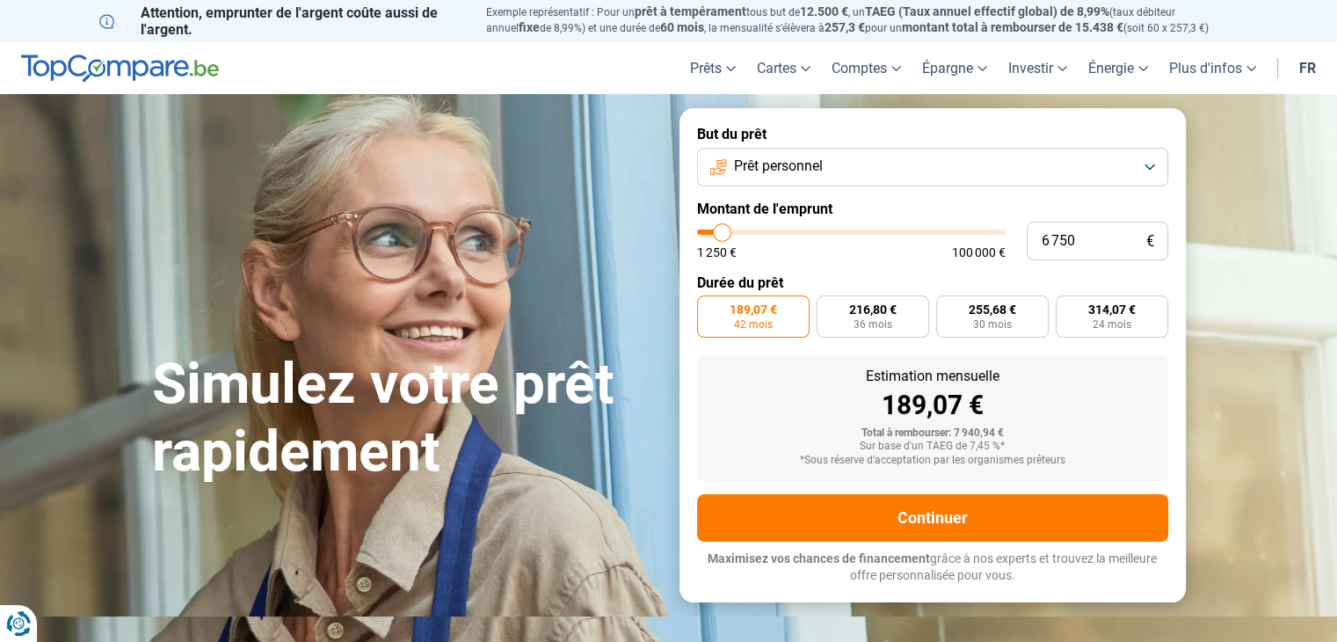
type input "6 500"
type input "6500"
type input "6 250"
type input "6250"
type input "6 000"
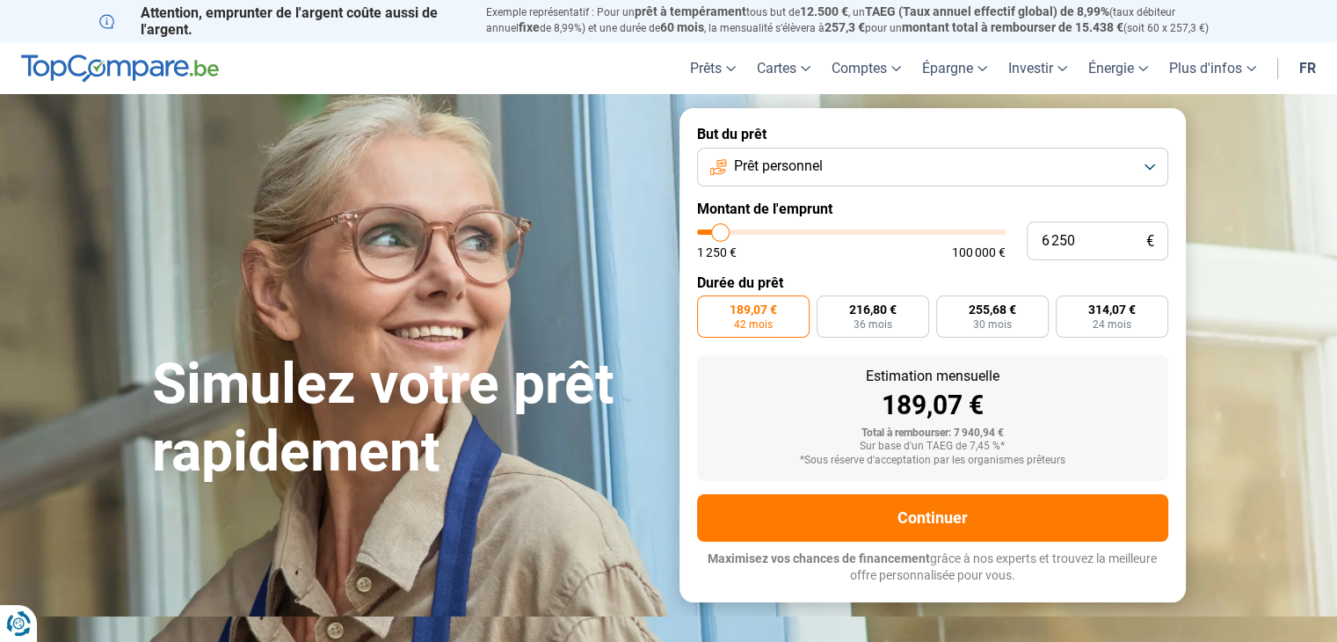
type input "6000"
type input "5 750"
type input "5750"
type input "5 500"
type input "5500"
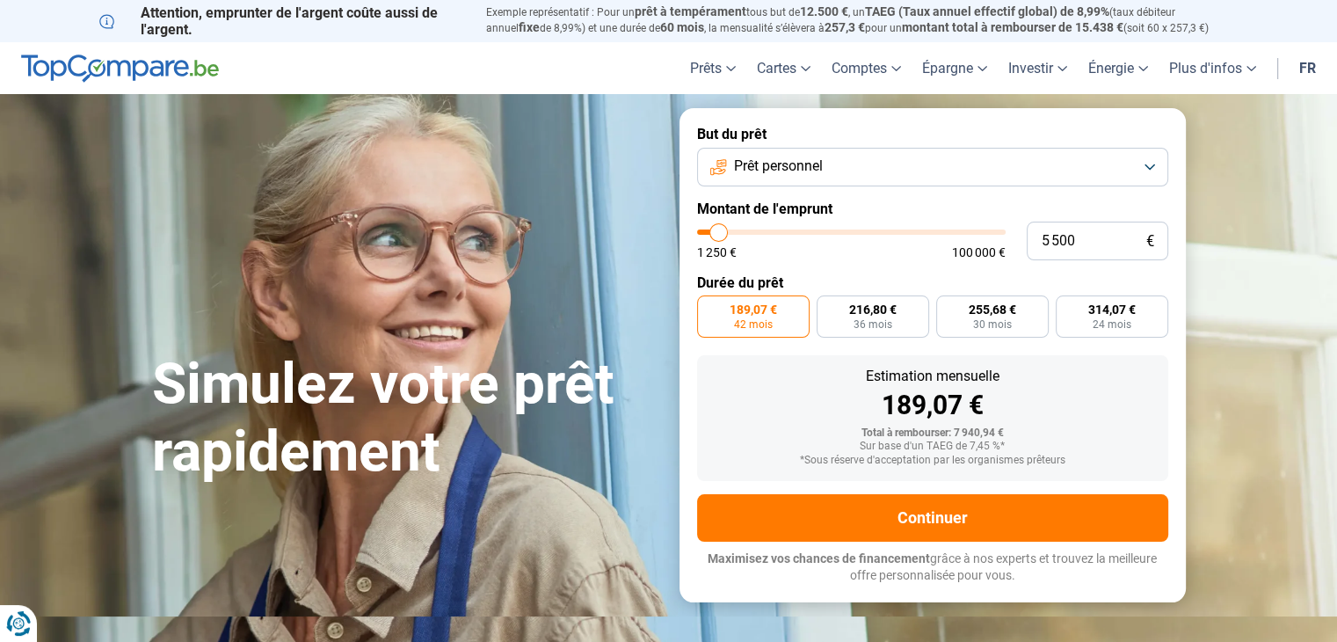
type input "5 250"
type input "5250"
type input "5 000"
type input "5000"
click at [717, 229] on input "range" at bounding box center [851, 231] width 308 height 5
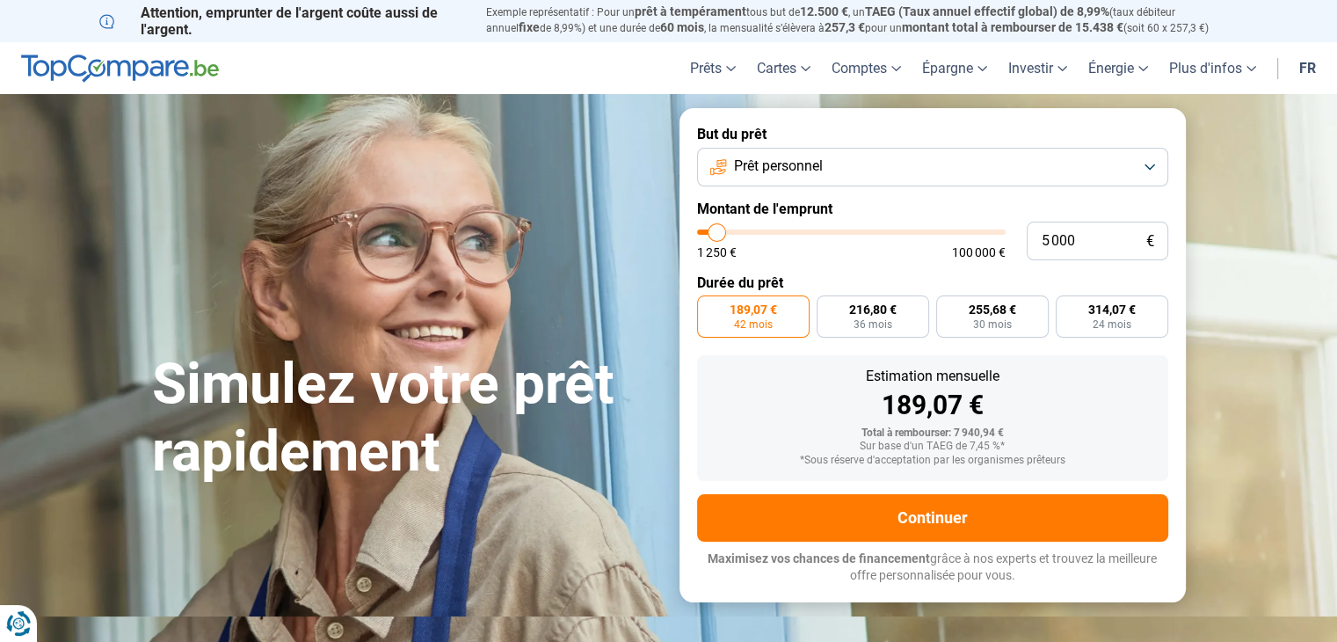
radio input "true"
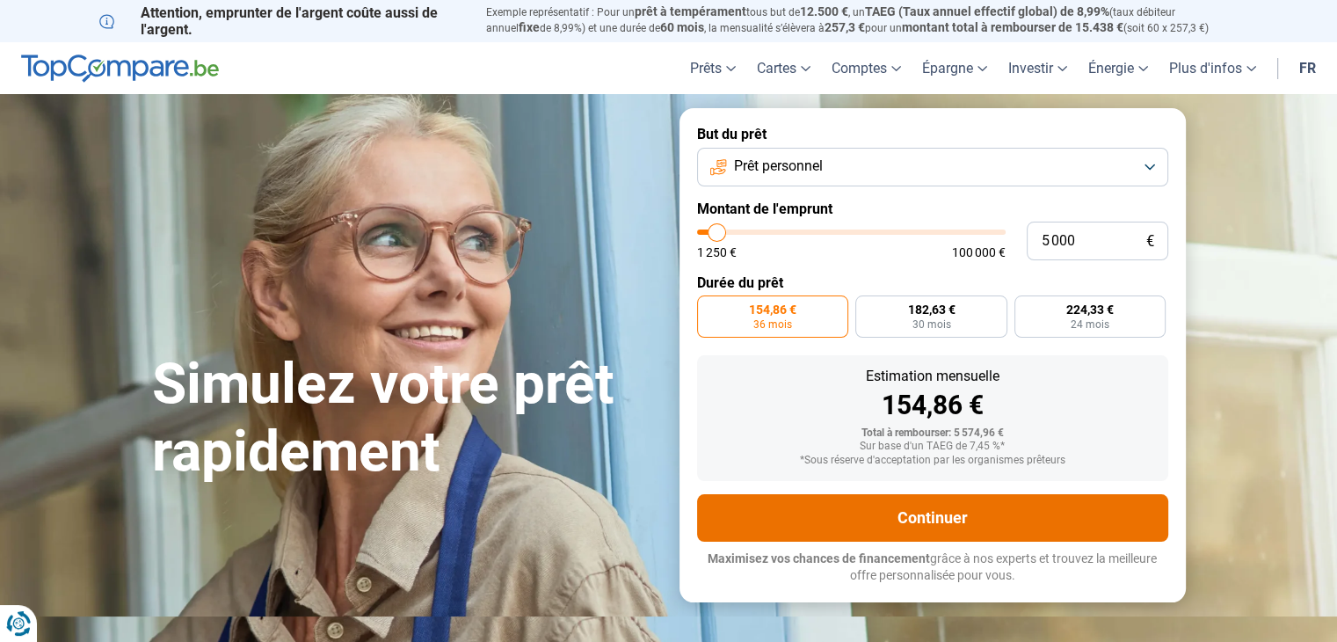
click at [923, 517] on button "Continuer" at bounding box center [932, 517] width 471 height 47
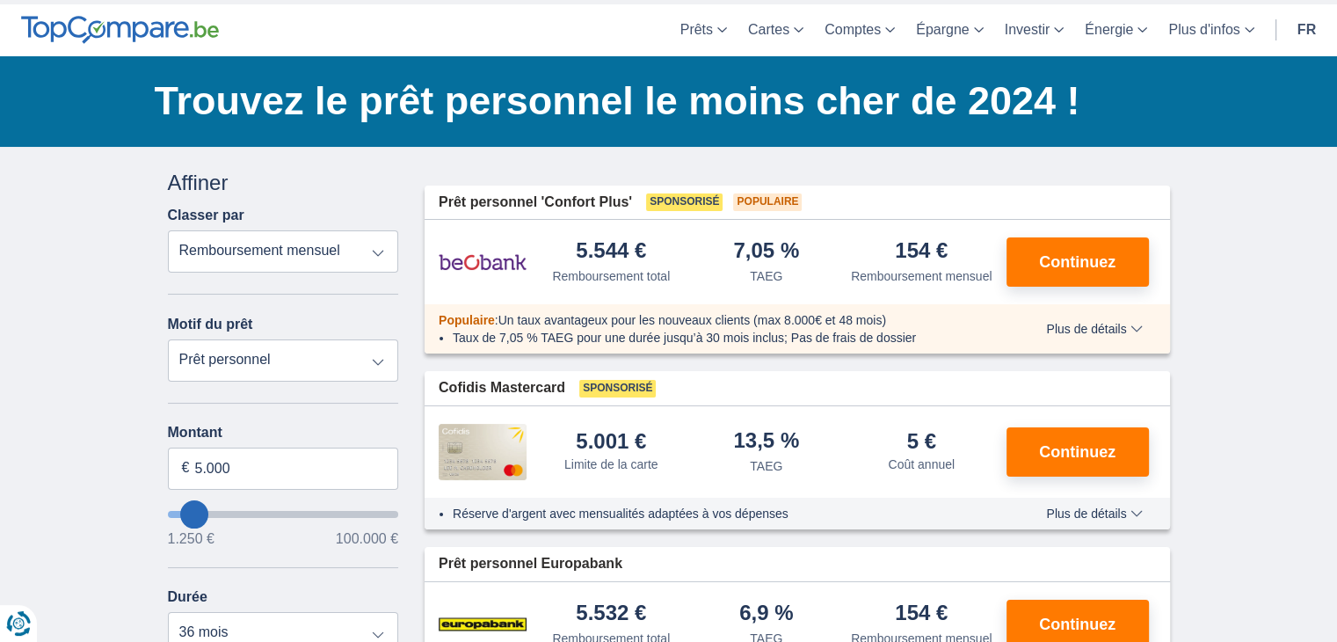
scroll to position [88, 0]
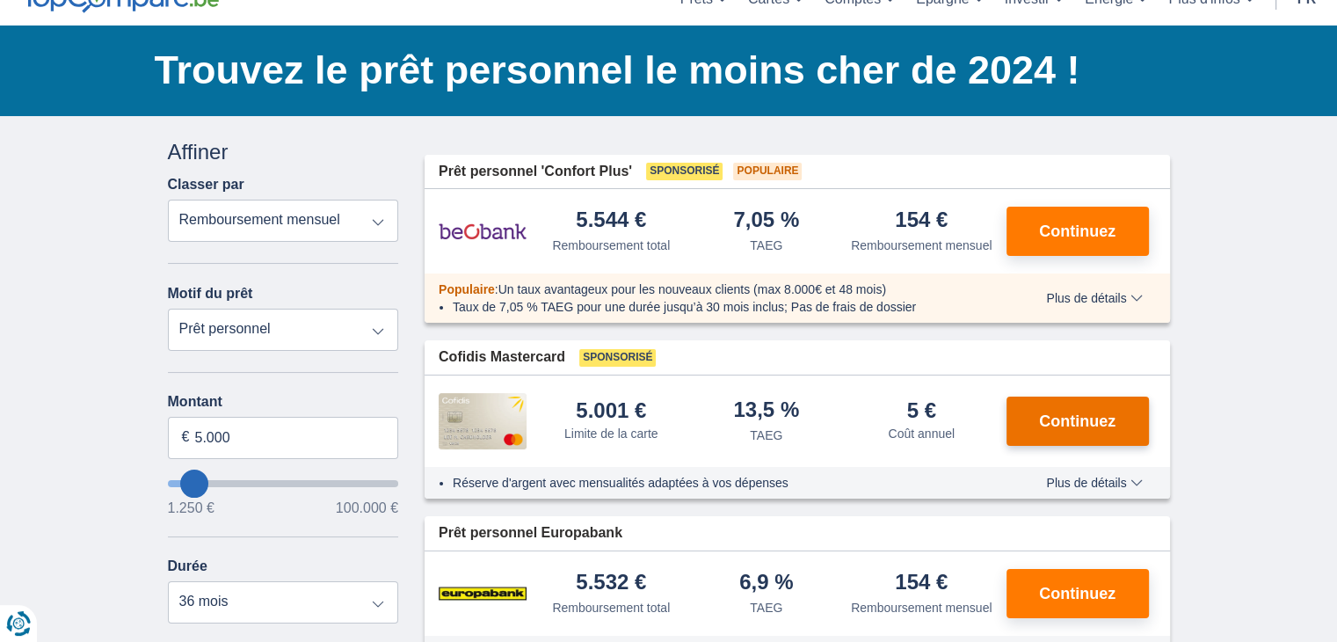
click at [1094, 428] on button "Continuez" at bounding box center [1077, 420] width 142 height 49
